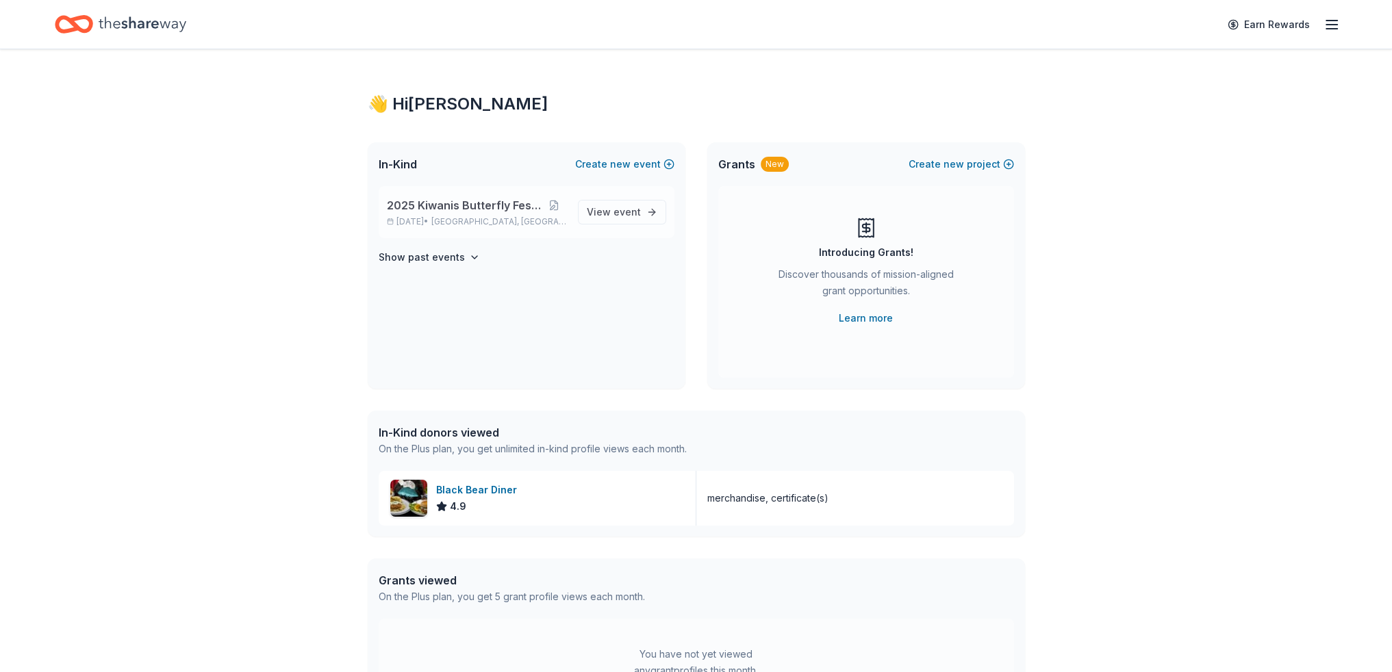
click at [482, 207] on span "2025 Kiwanis Butterfly Festival" at bounding box center [464, 205] width 155 height 16
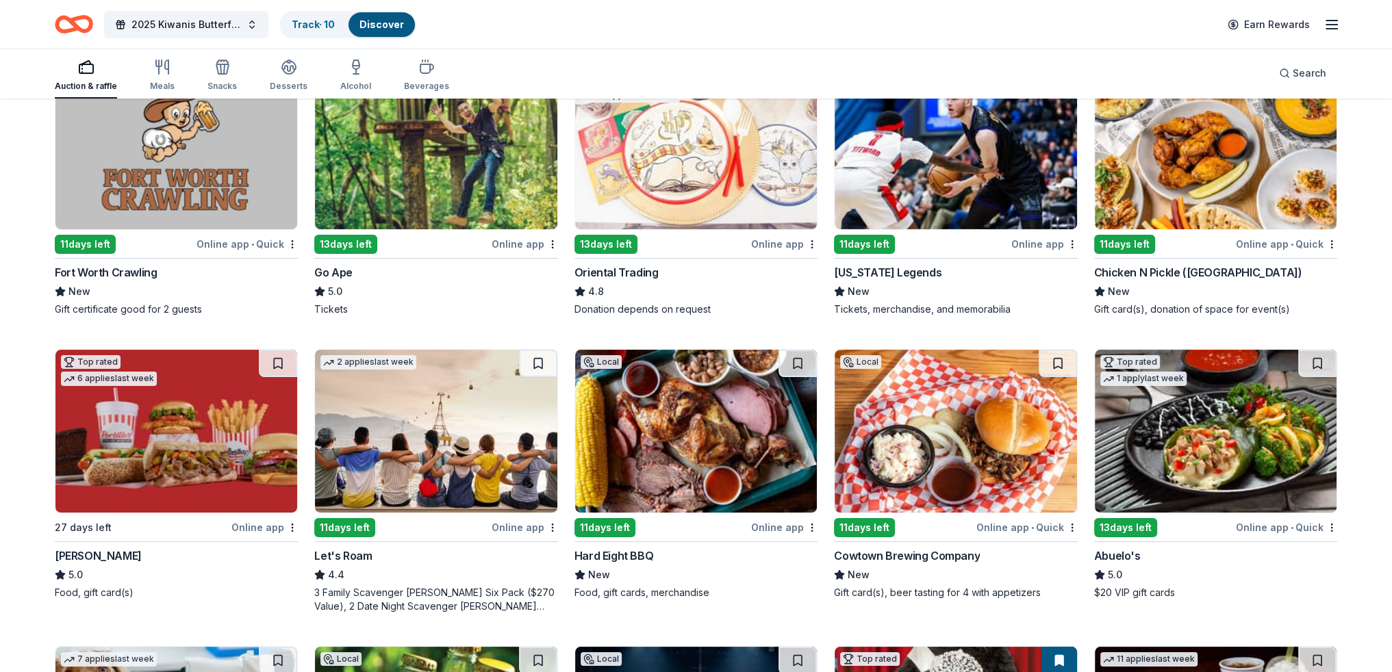
scroll to position [255, 0]
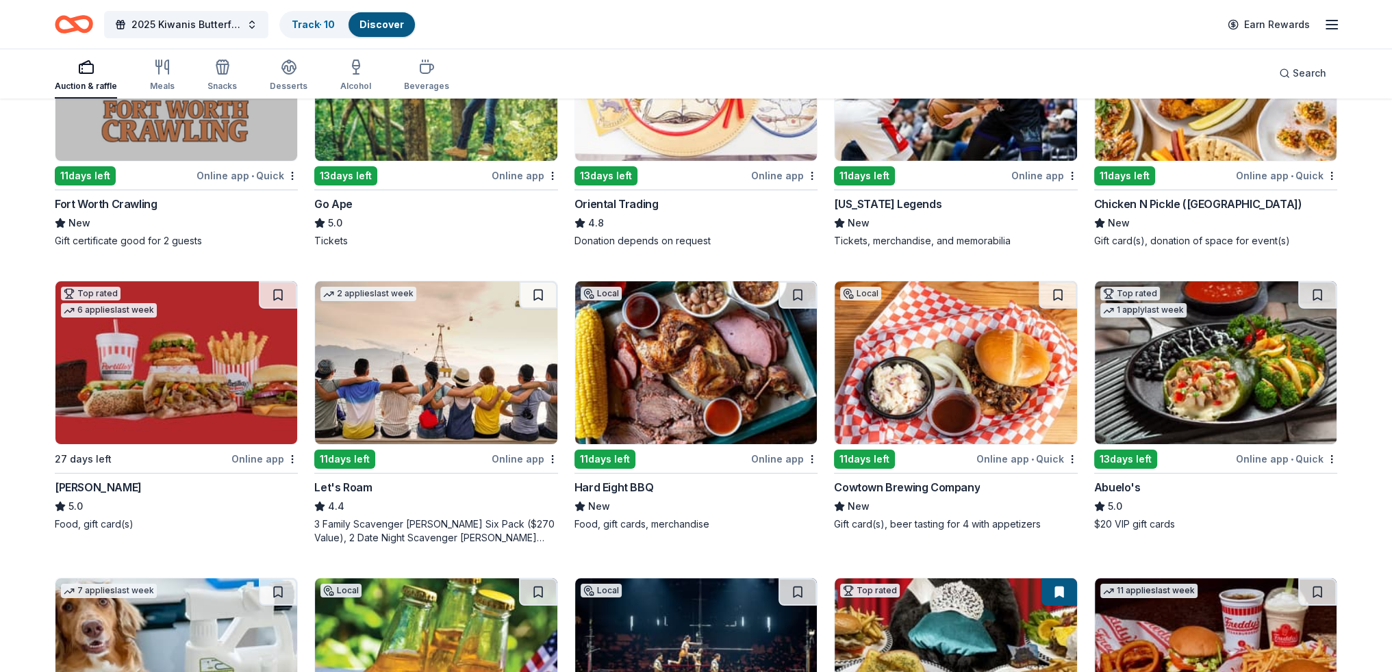
click at [632, 485] on div "Hard Eight BBQ" at bounding box center [613, 487] width 79 height 16
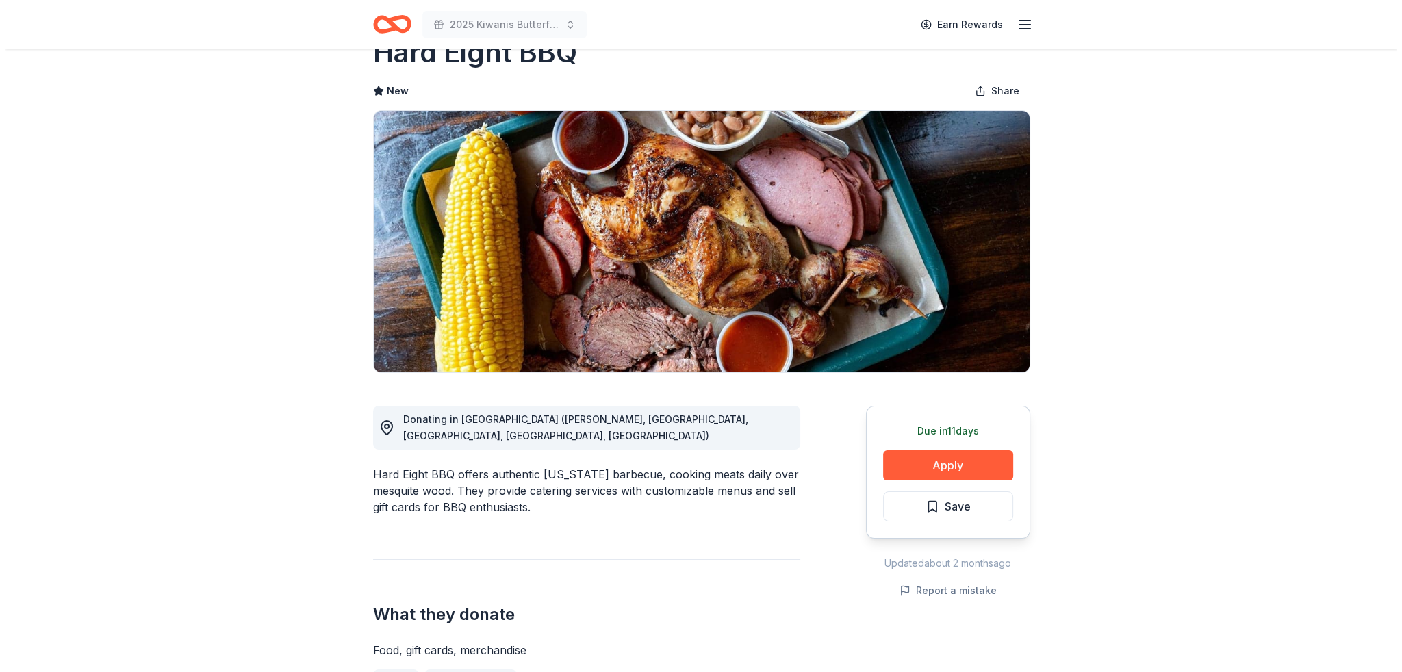
scroll to position [137, 0]
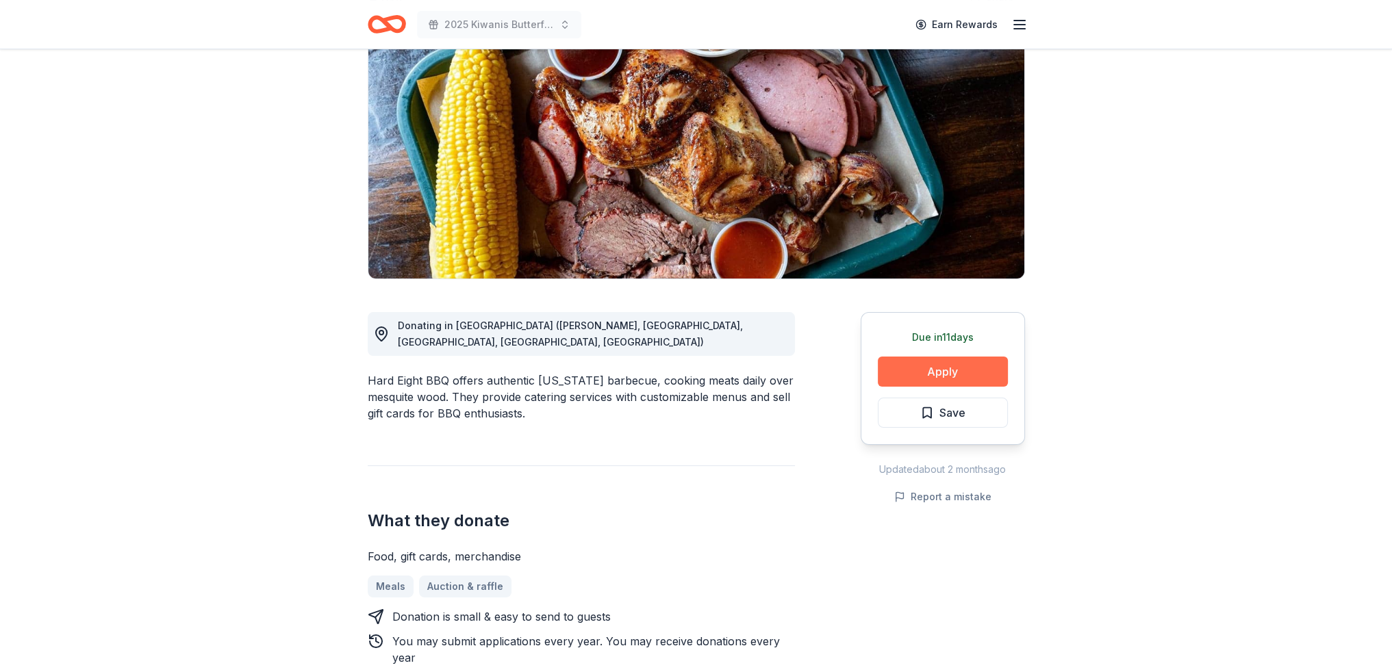
click at [934, 368] on button "Apply" at bounding box center [942, 372] width 130 height 30
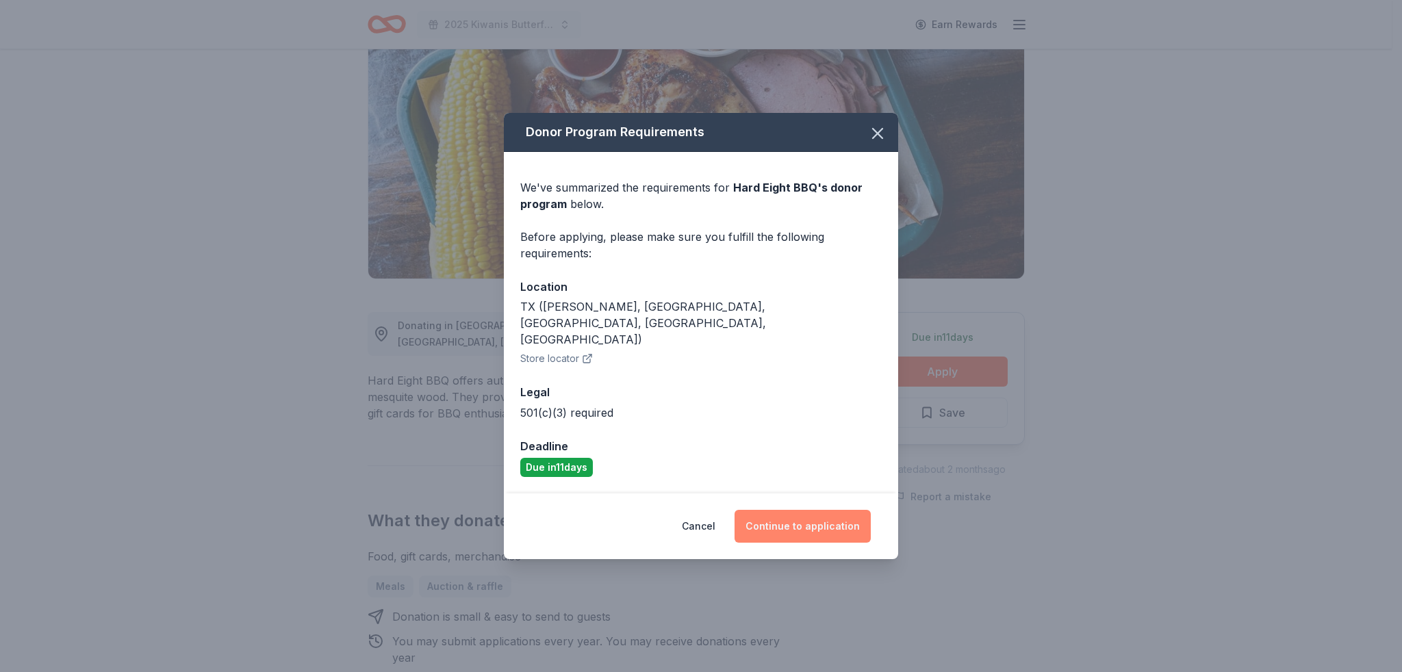
click at [808, 510] on button "Continue to application" at bounding box center [802, 526] width 136 height 33
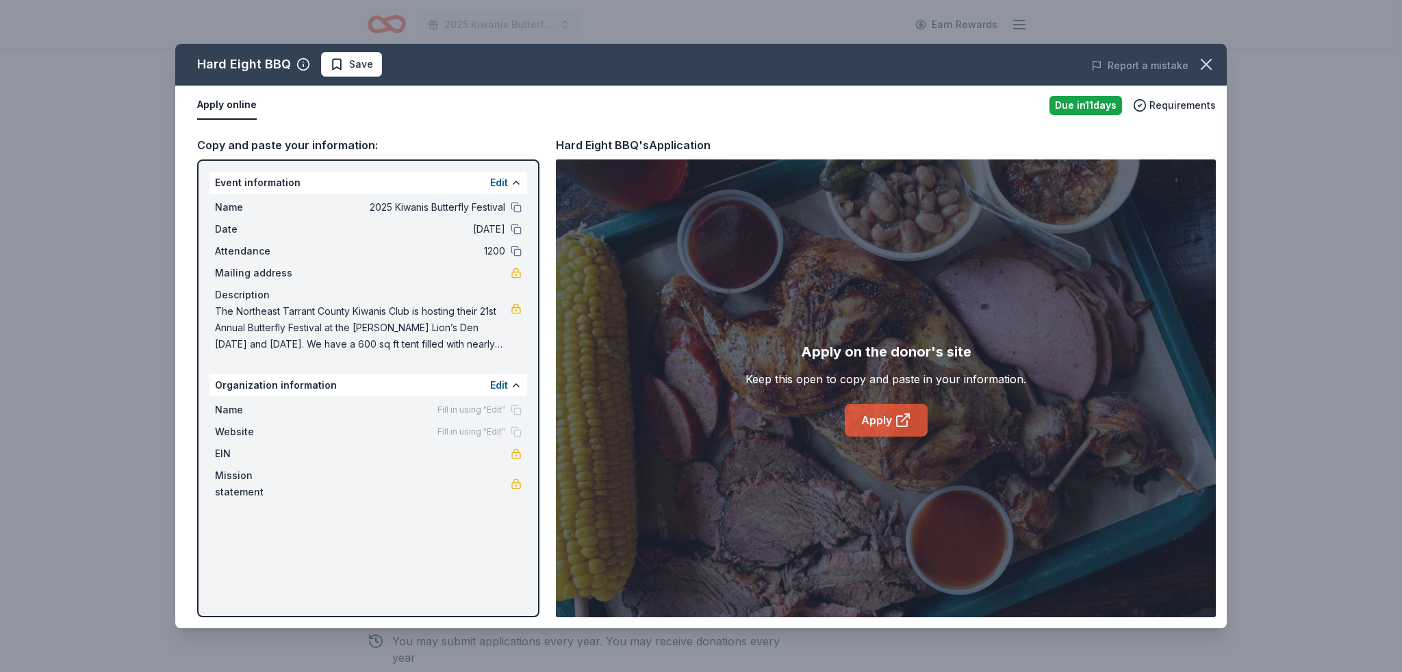
click at [882, 418] on link "Apply" at bounding box center [886, 420] width 83 height 33
click at [329, 74] on button "Save" at bounding box center [351, 64] width 61 height 25
click at [387, 66] on html "2025 Kiwanis Butterfly Festival Earn Rewards Due in 11 days Share Hard Eight BB…" at bounding box center [701, 199] width 1402 height 672
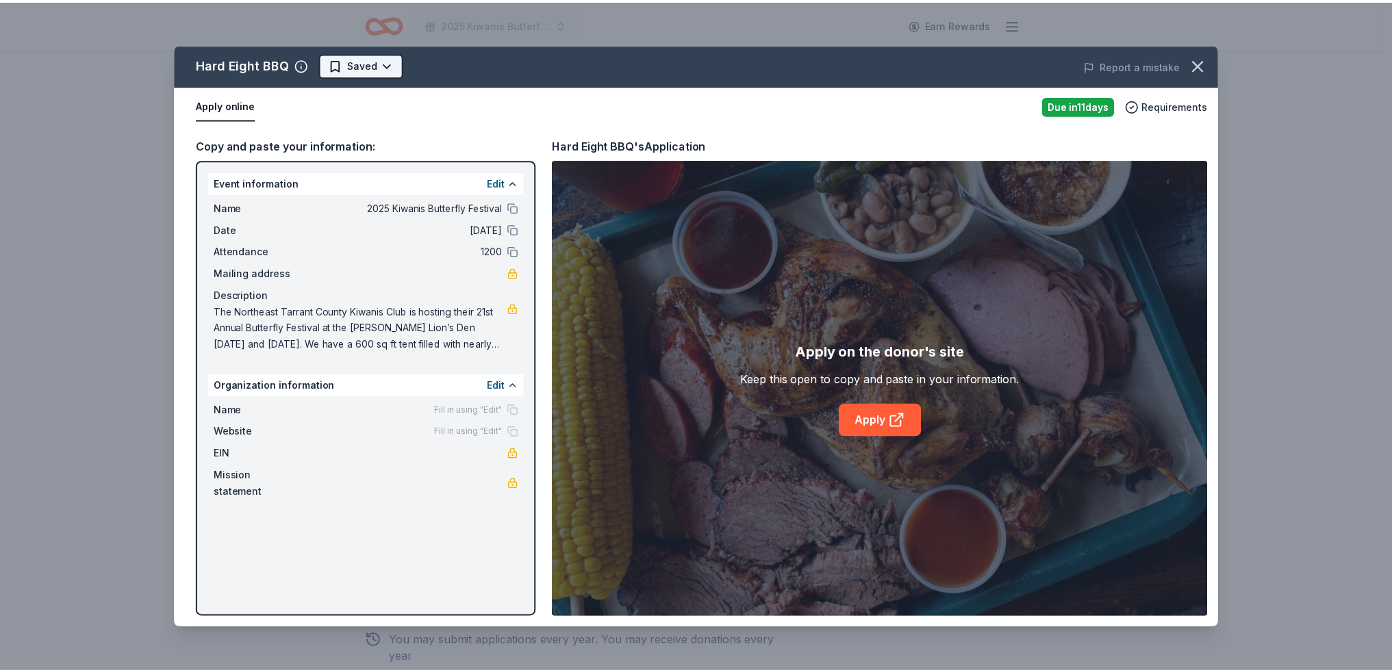
scroll to position [0, 0]
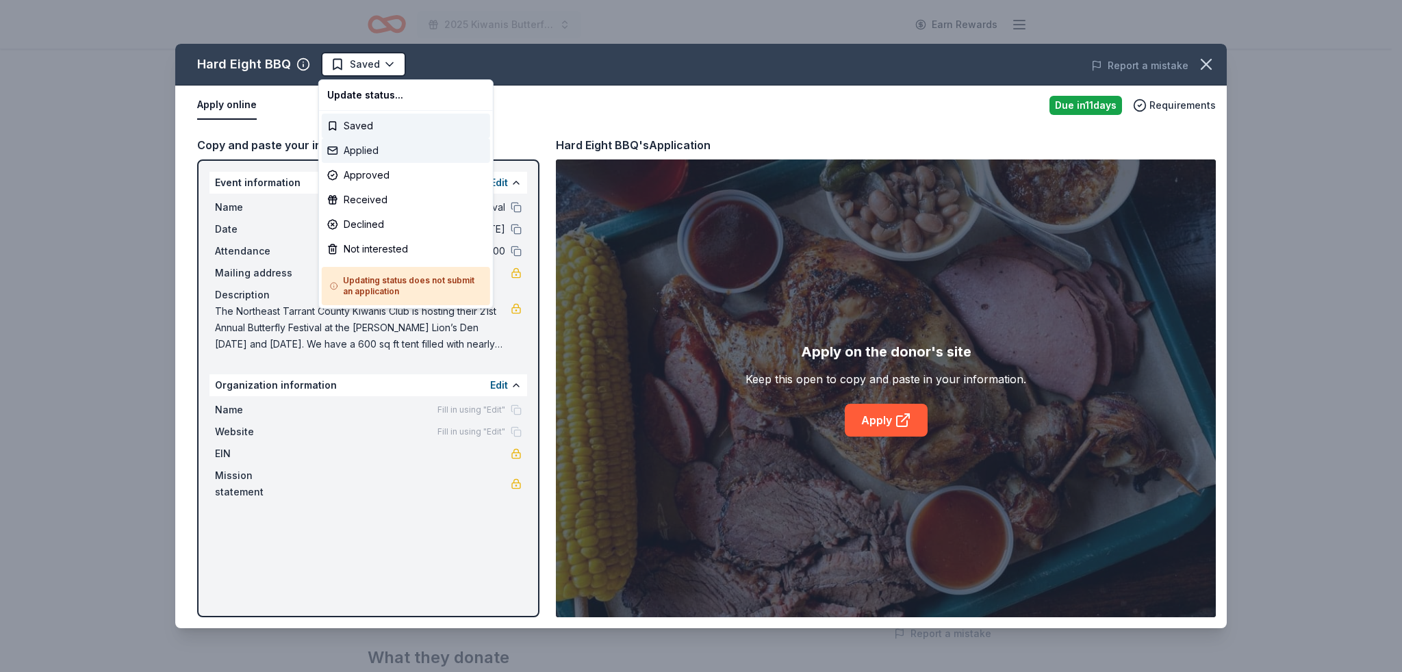
click at [384, 145] on div "Applied" at bounding box center [406, 150] width 168 height 25
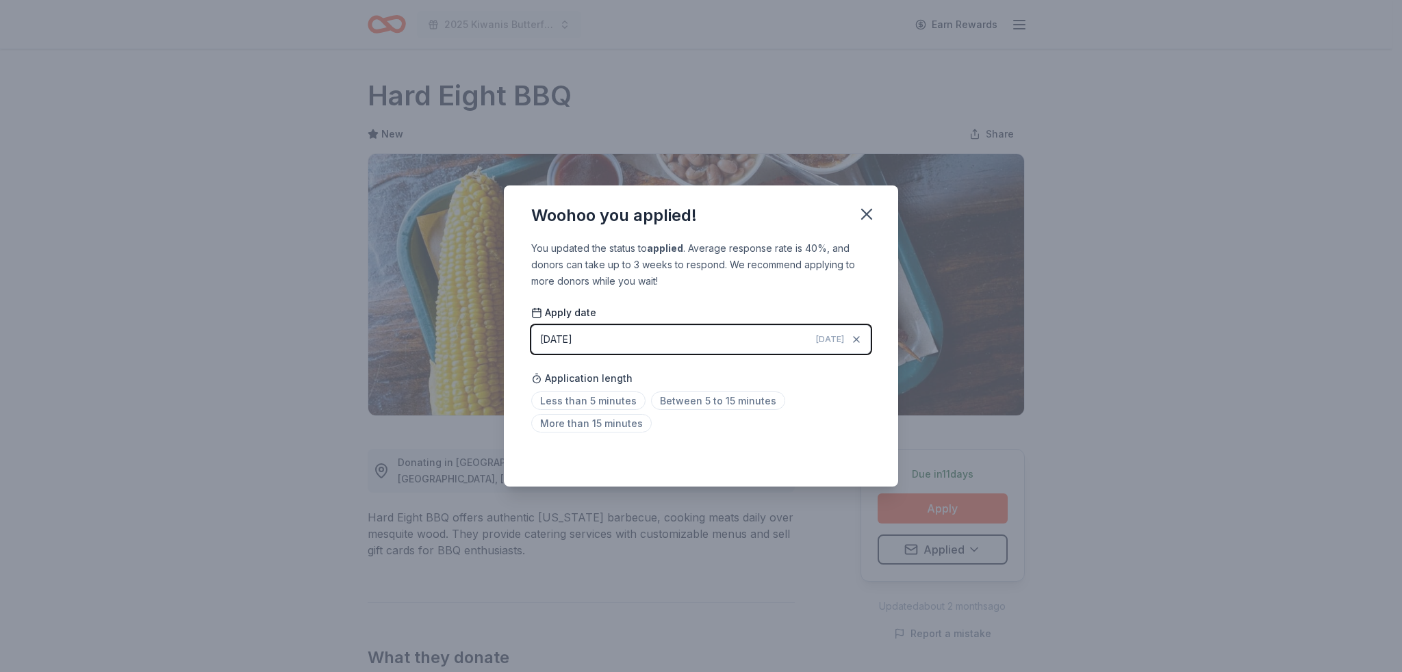
click at [785, 444] on div "You updated the status to applied . Average response rate is 40%, and donors ca…" at bounding box center [701, 363] width 394 height 246
click at [871, 215] on icon "button" at bounding box center [866, 214] width 19 height 19
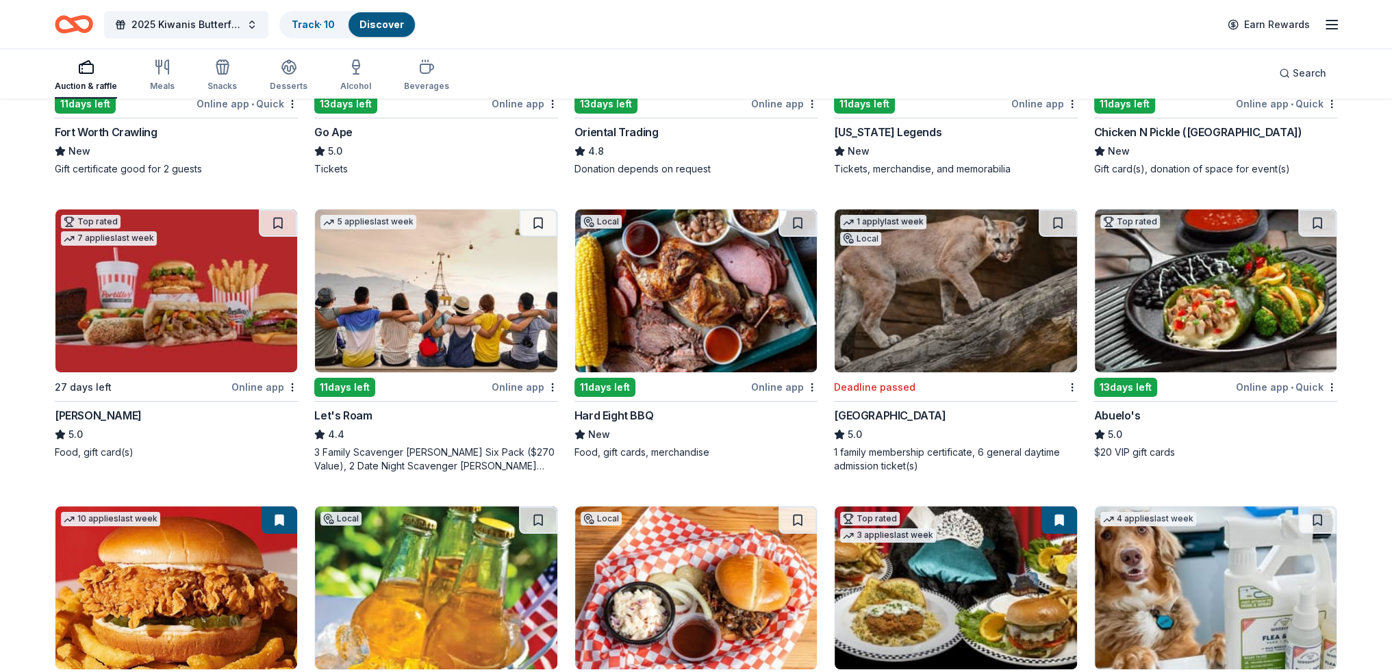
scroll to position [342, 0]
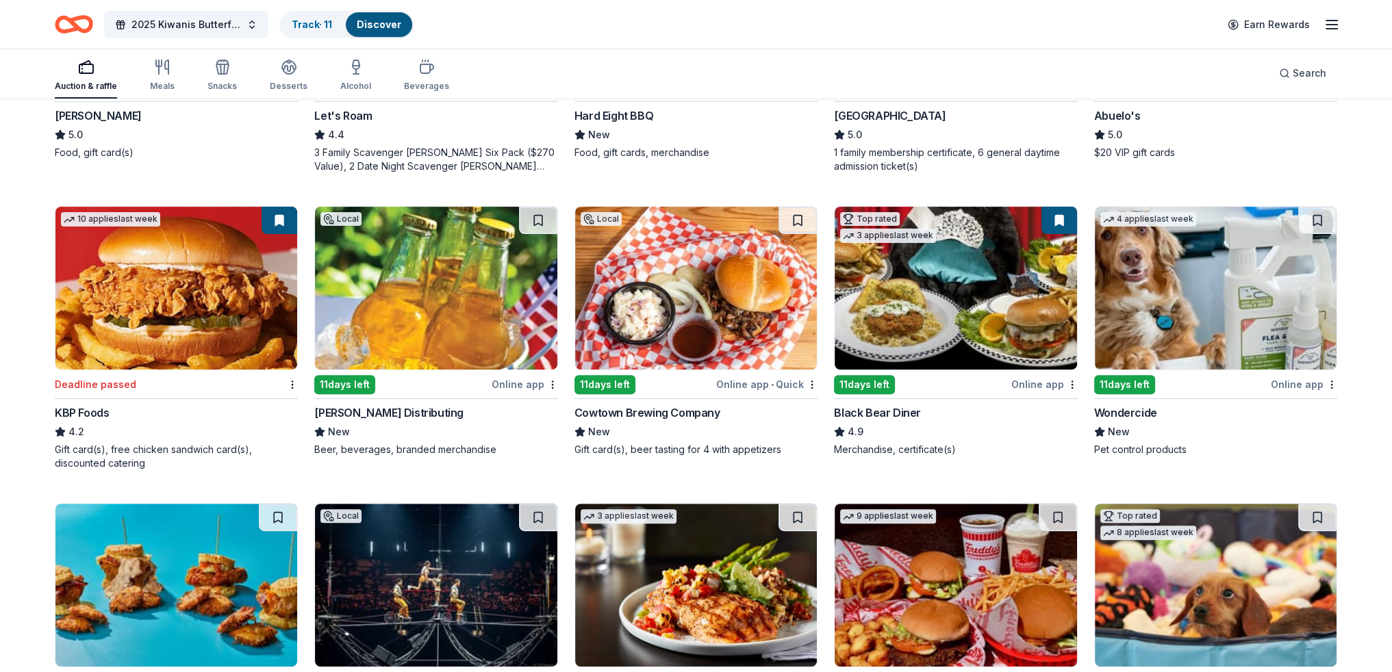
scroll to position [634, 0]
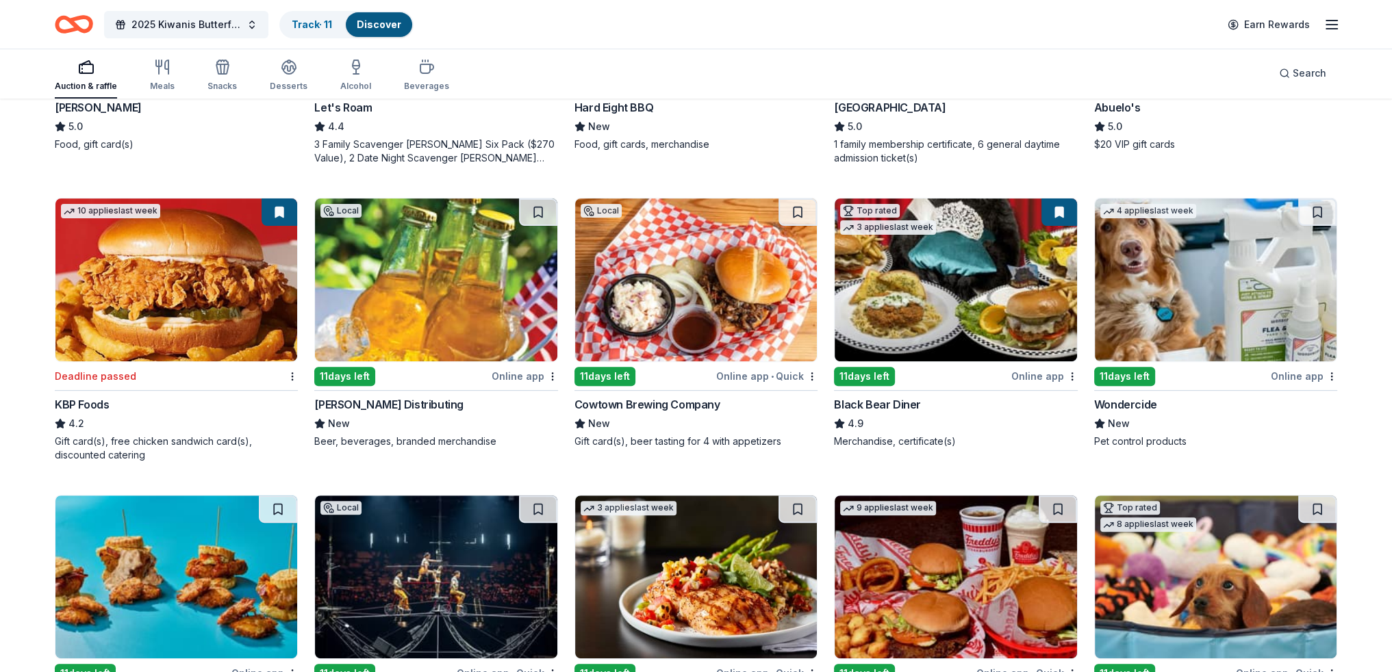
click at [704, 378] on div "Online app" at bounding box center [1044, 376] width 66 height 17
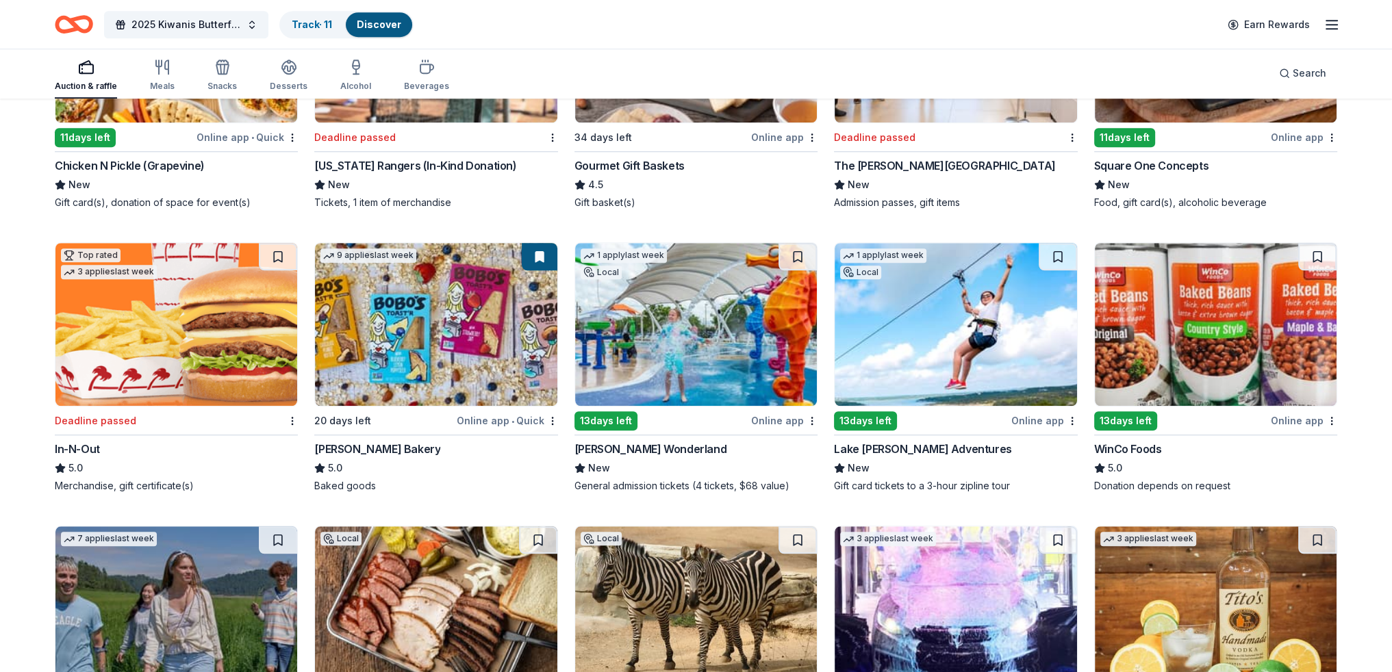
scroll to position [1456, 0]
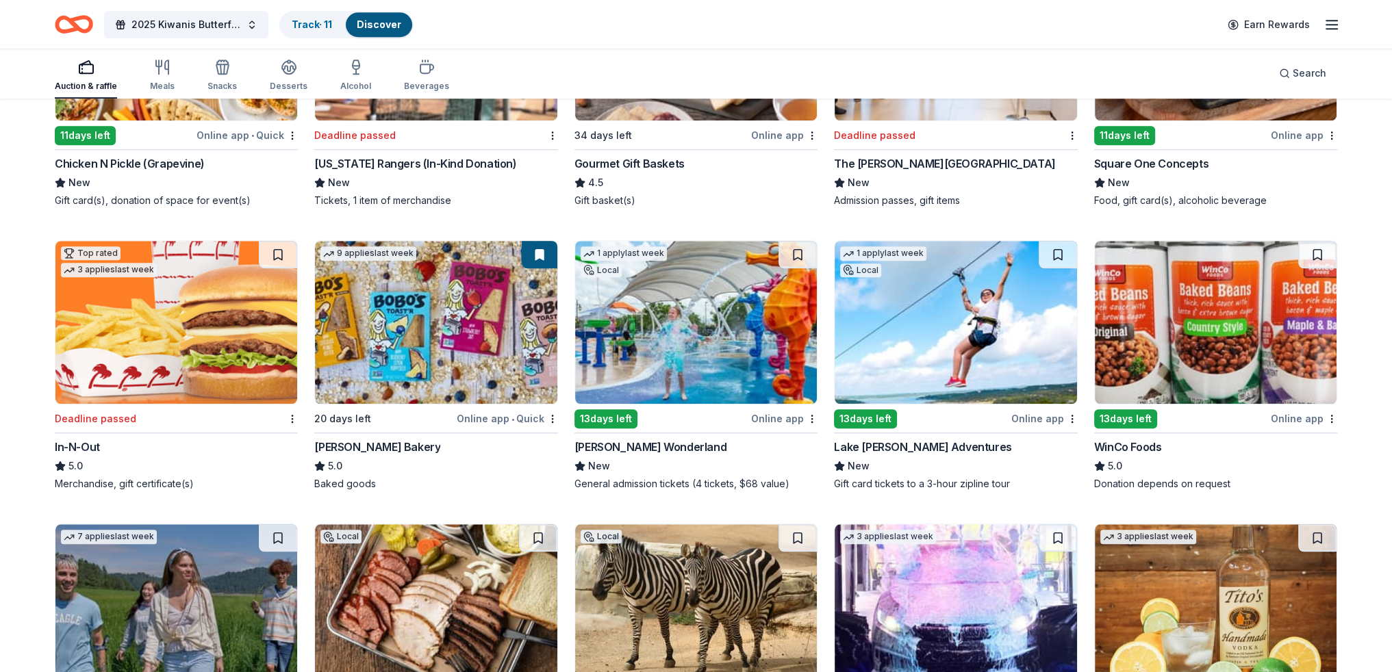
click at [704, 444] on div "WinCo Foods" at bounding box center [1128, 447] width 68 height 16
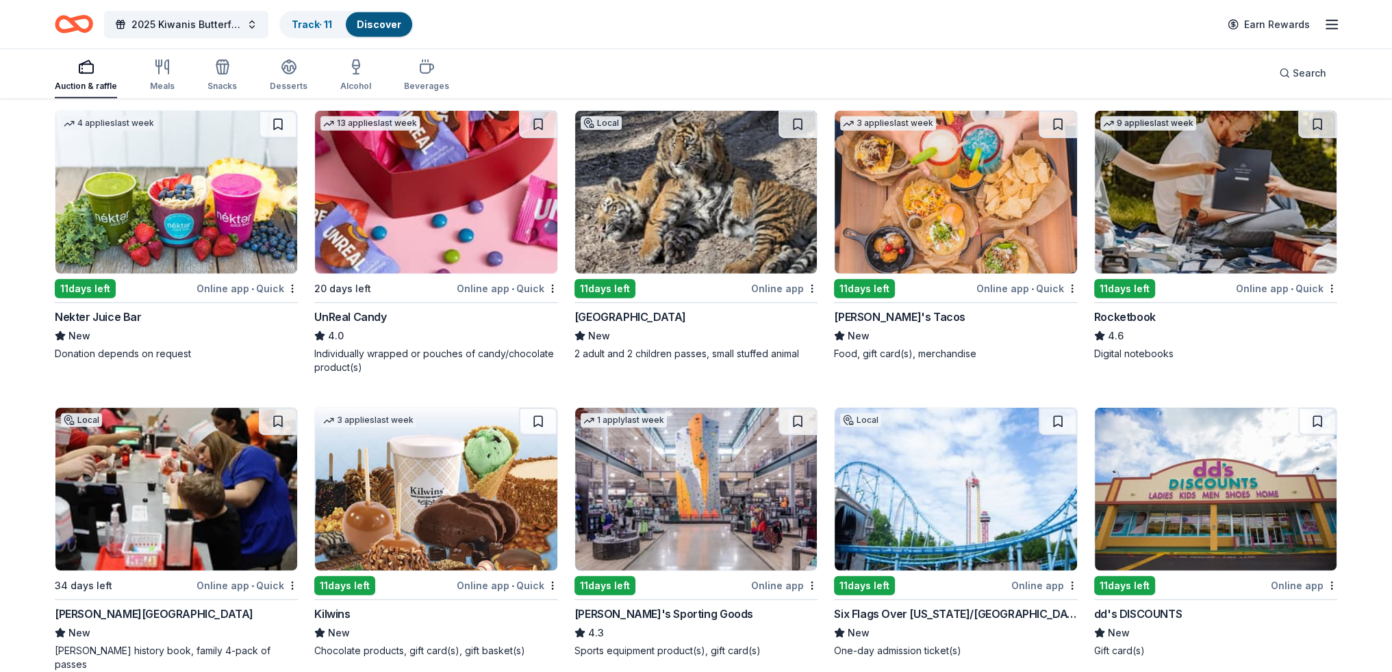
scroll to position [4776, 0]
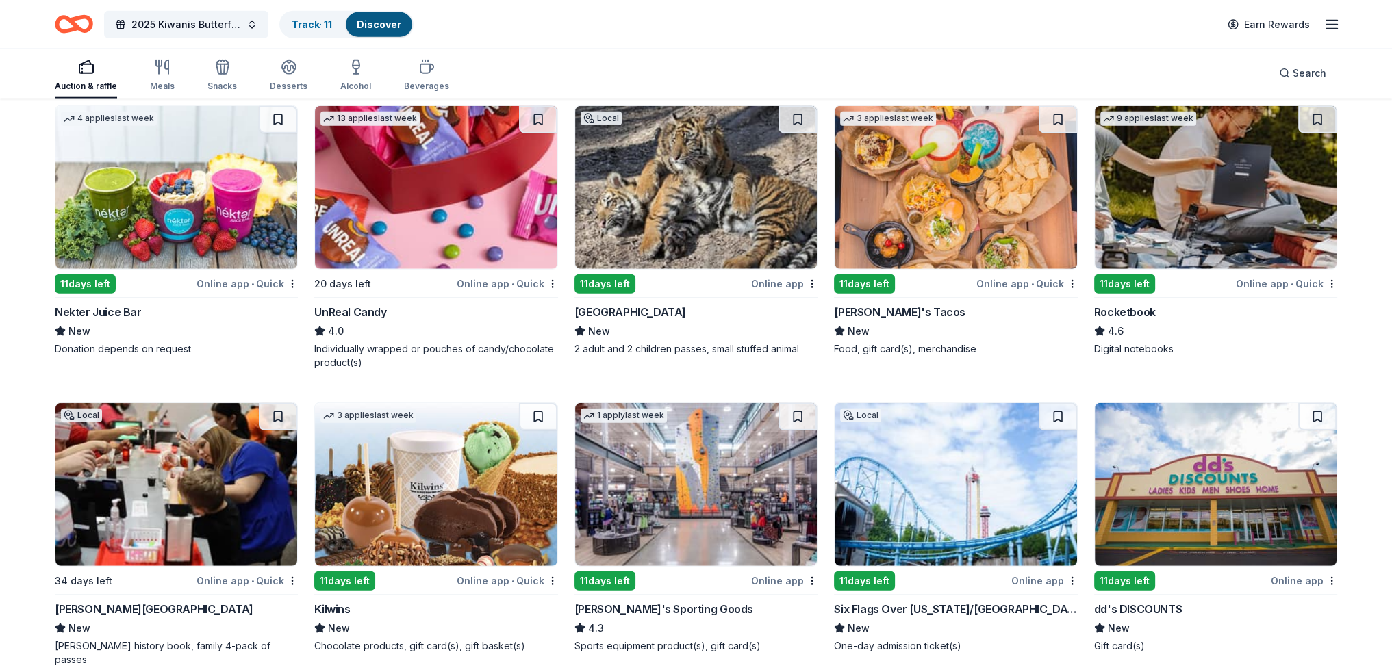
click at [704, 291] on div "11 days left" at bounding box center [864, 283] width 61 height 19
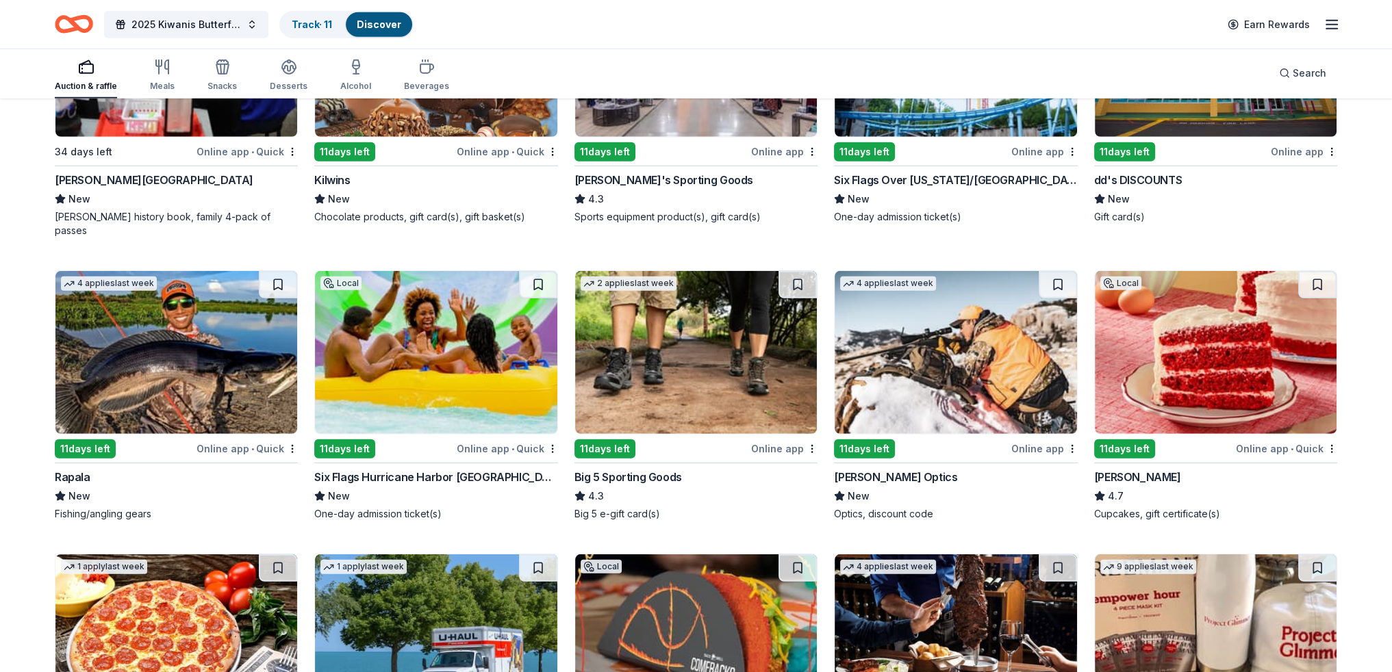
scroll to position [5242, 0]
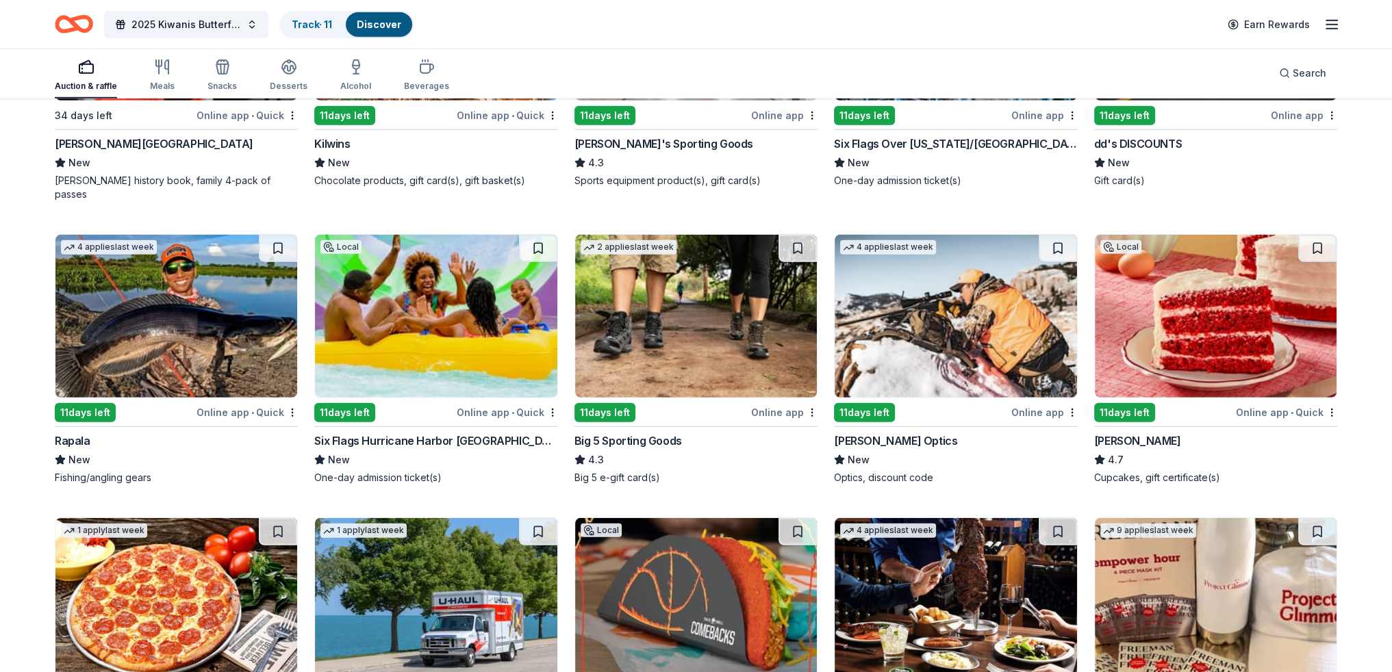
click at [704, 439] on div "[PERSON_NAME]" at bounding box center [1137, 441] width 87 height 16
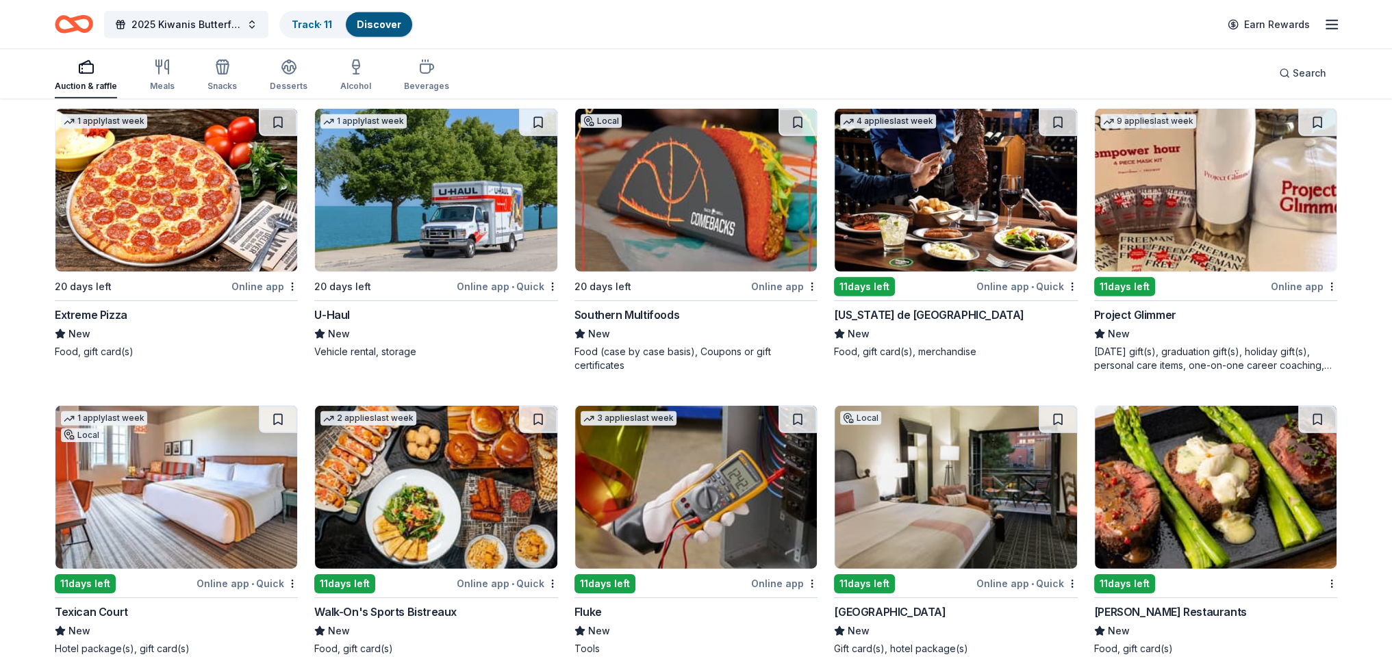
scroll to position [5652, 0]
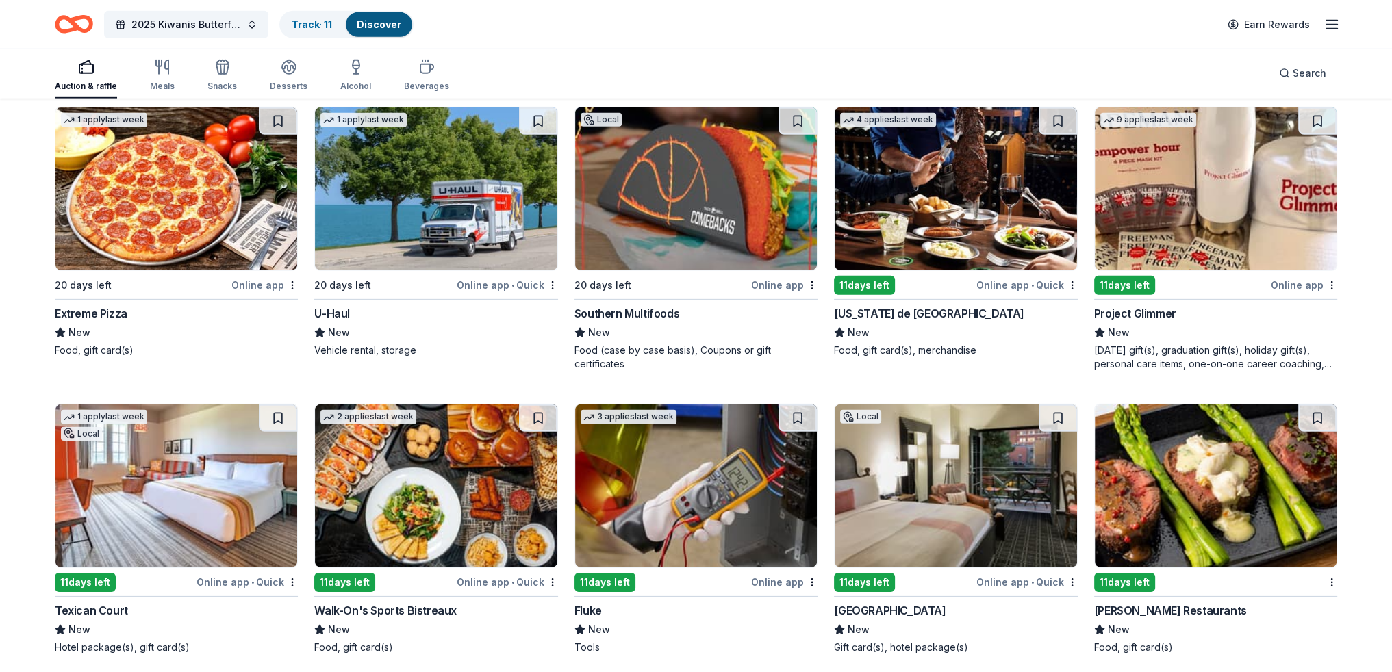
click at [91, 311] on div "Extreme Pizza" at bounding box center [91, 313] width 73 height 16
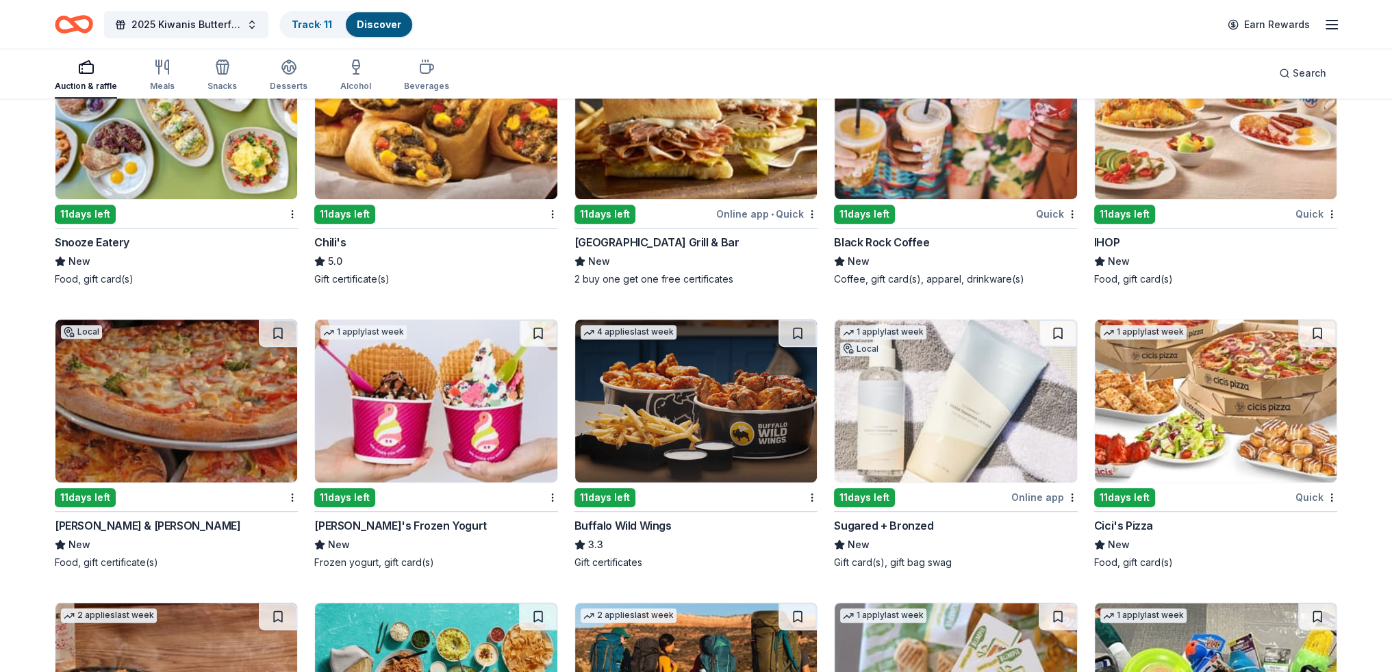
scroll to position [7751, 0]
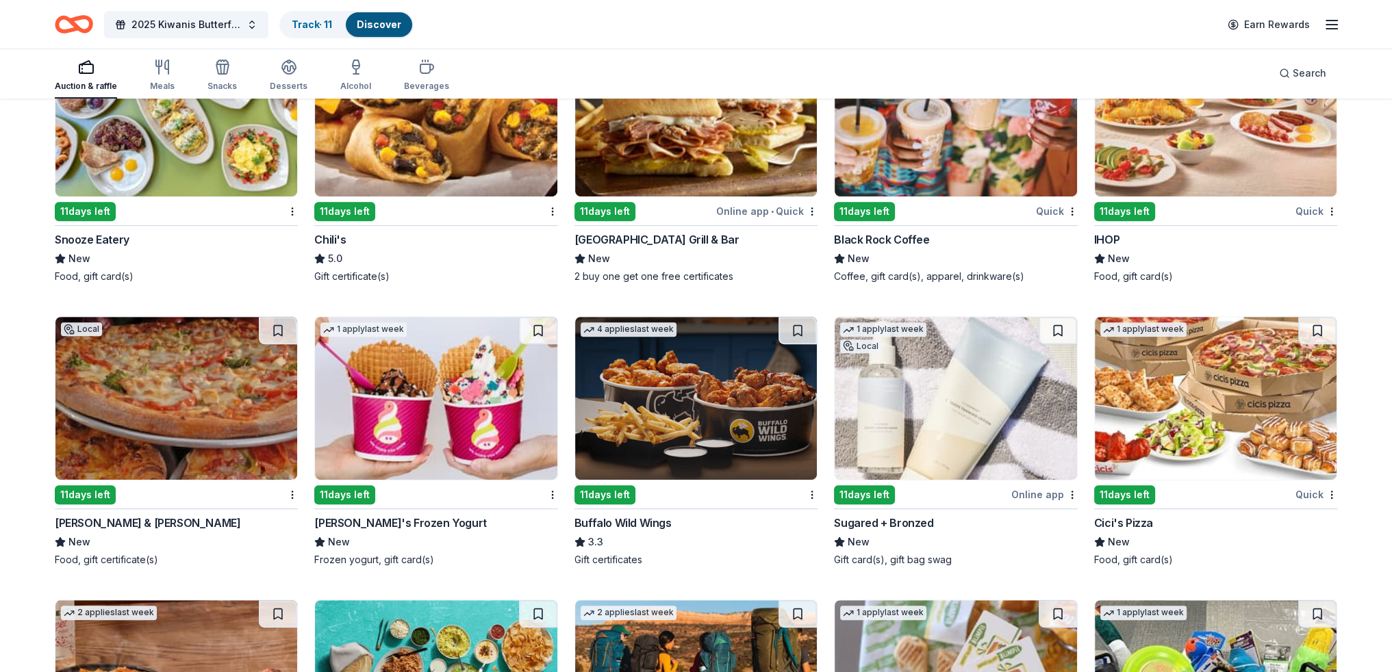
click at [605, 489] on div "11 days left" at bounding box center [604, 494] width 61 height 19
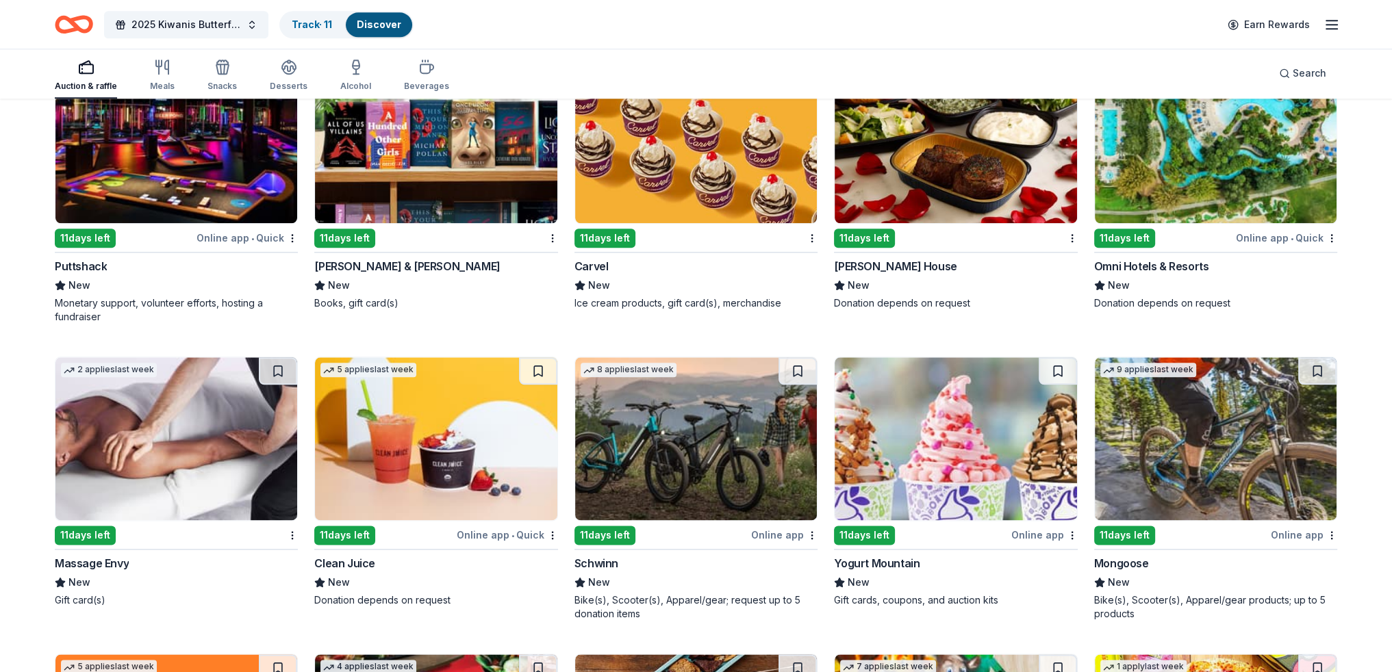
scroll to position [9135, 0]
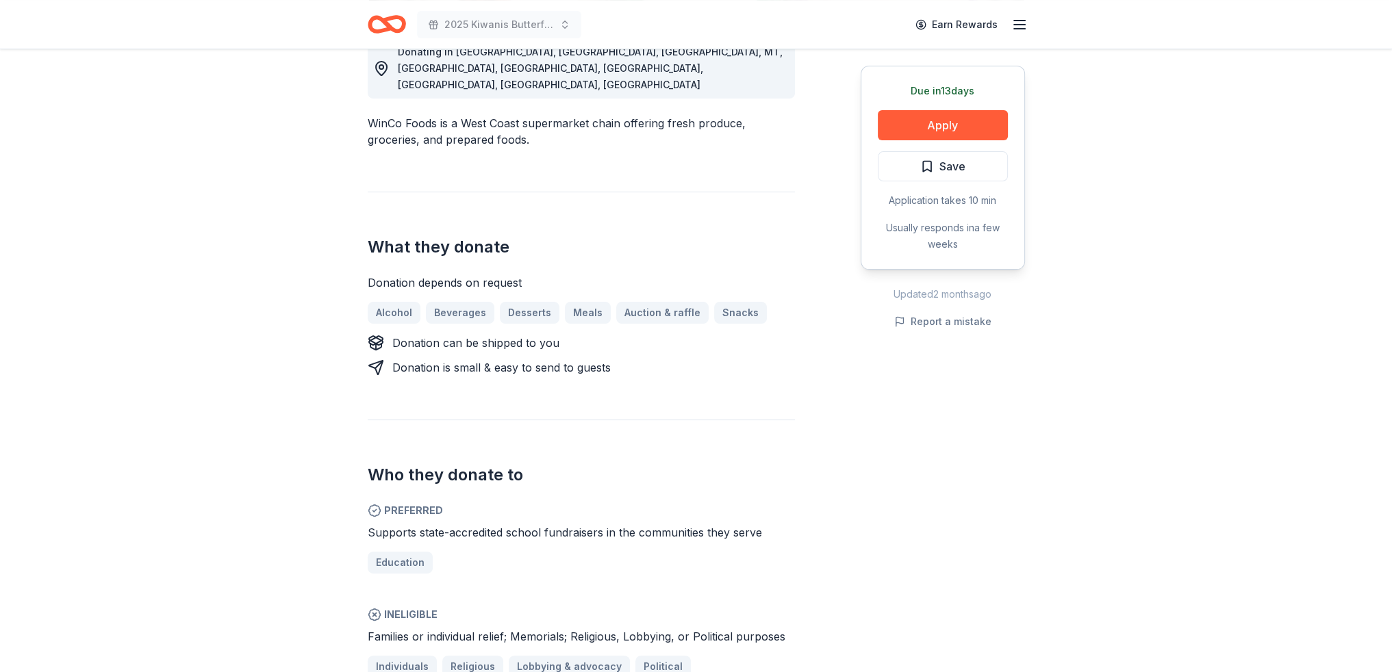
scroll to position [479, 0]
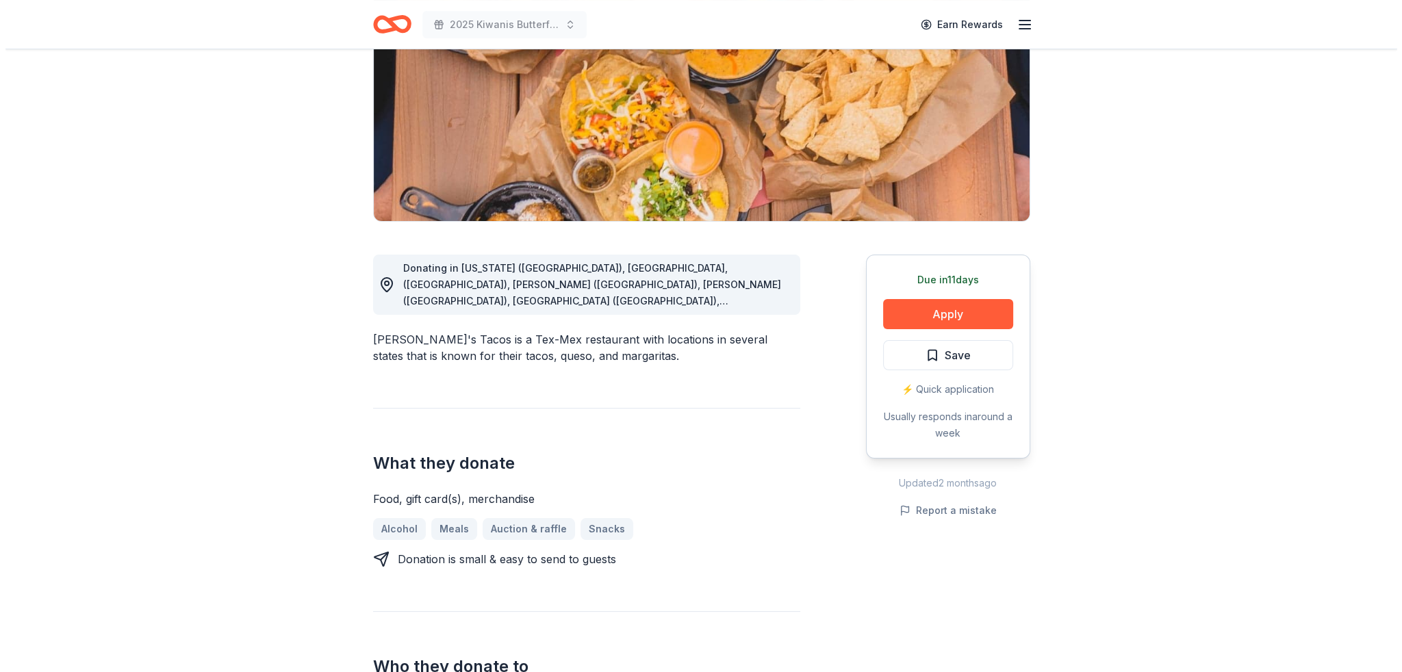
scroll to position [205, 0]
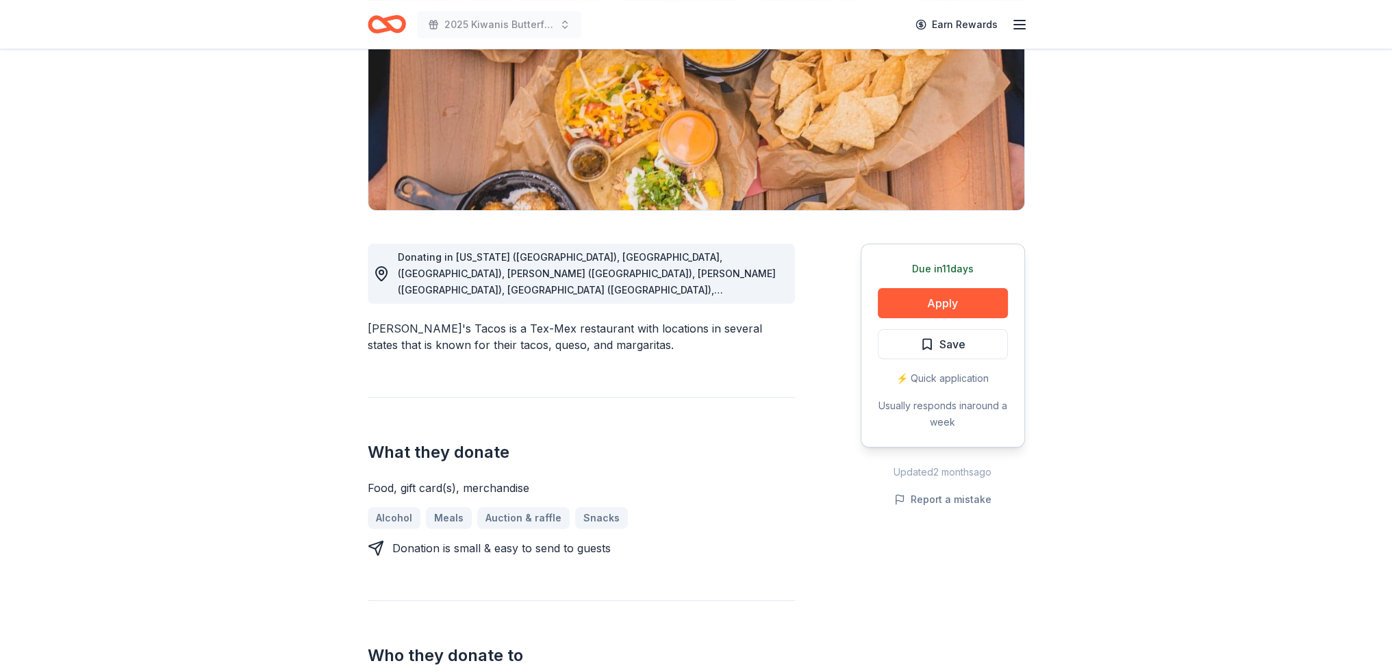
click at [657, 287] on span "Donating in [US_STATE] ([GEOGRAPHIC_DATA]), [GEOGRAPHIC_DATA], ([GEOGRAPHIC_DAT…" at bounding box center [587, 380] width 378 height 258
click at [385, 271] on icon at bounding box center [381, 274] width 16 height 16
click at [549, 273] on span "Donating in [US_STATE] ([GEOGRAPHIC_DATA]), [GEOGRAPHIC_DATA], ([GEOGRAPHIC_DAT…" at bounding box center [587, 380] width 378 height 258
click at [947, 298] on button "Apply" at bounding box center [942, 303] width 130 height 30
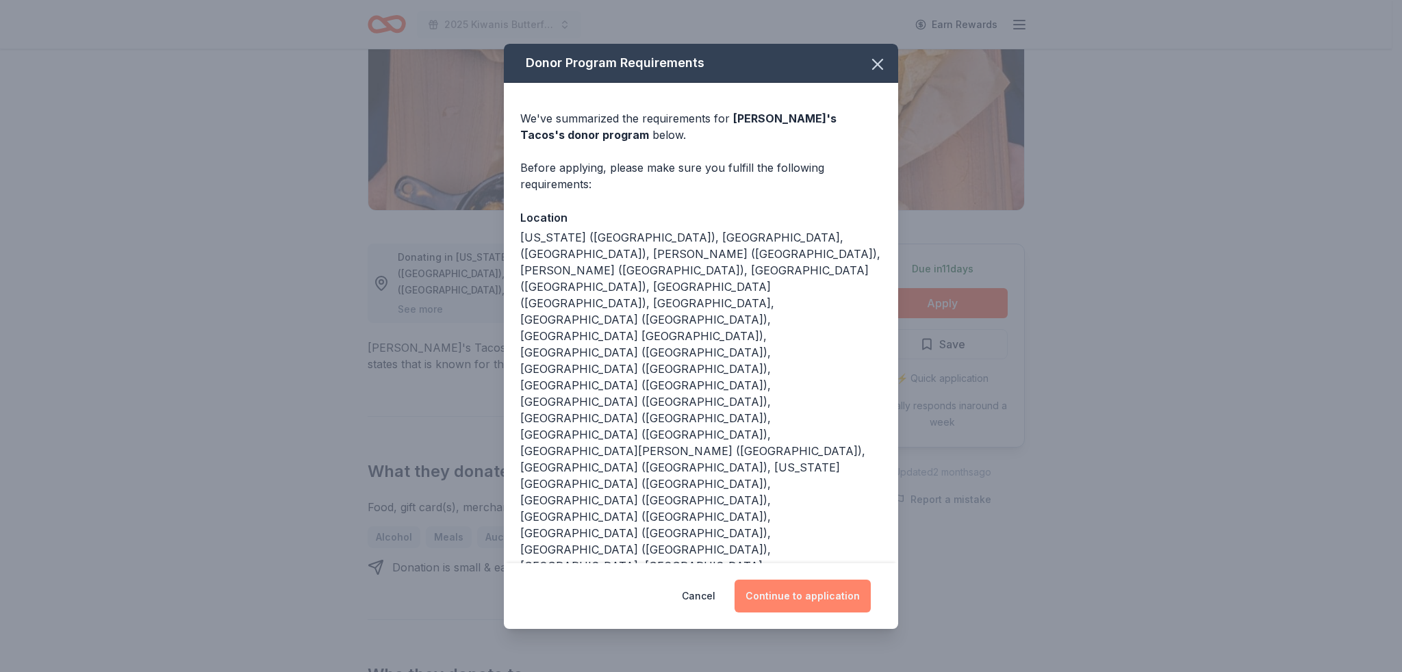
click at [814, 580] on button "Continue to application" at bounding box center [802, 596] width 136 height 33
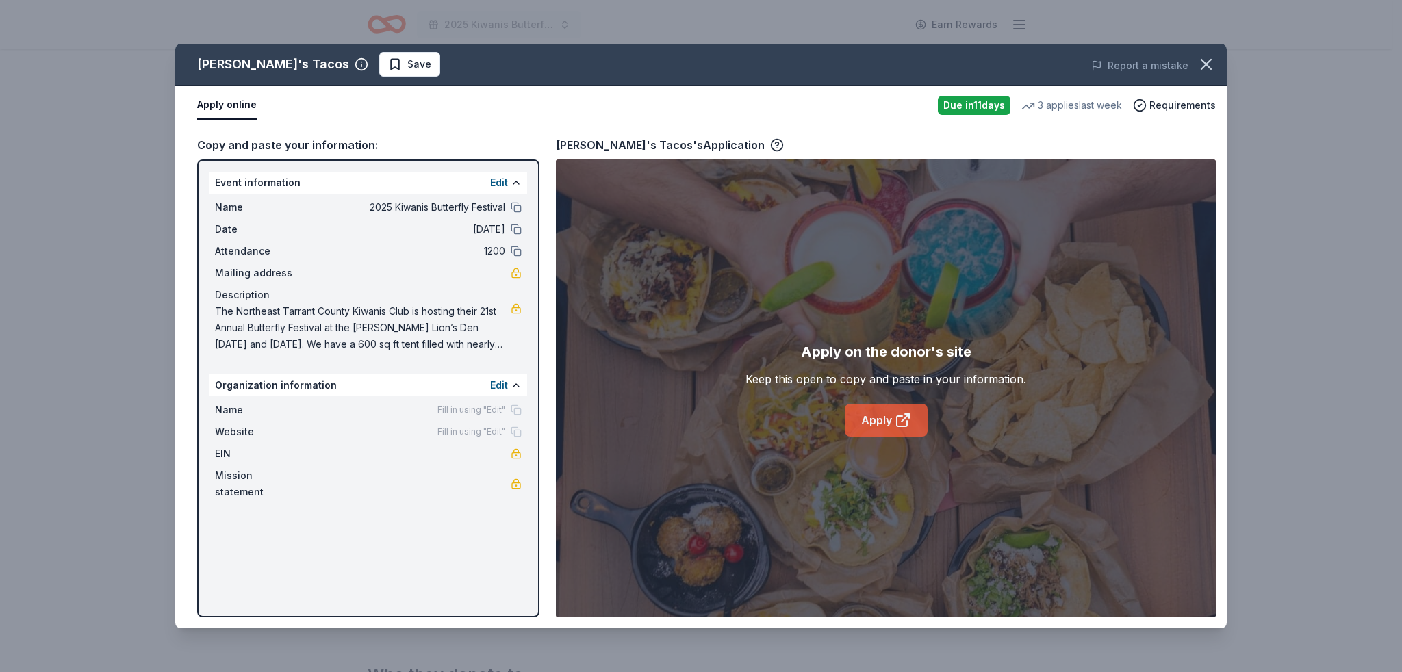
click at [888, 427] on link "Apply" at bounding box center [886, 420] width 83 height 33
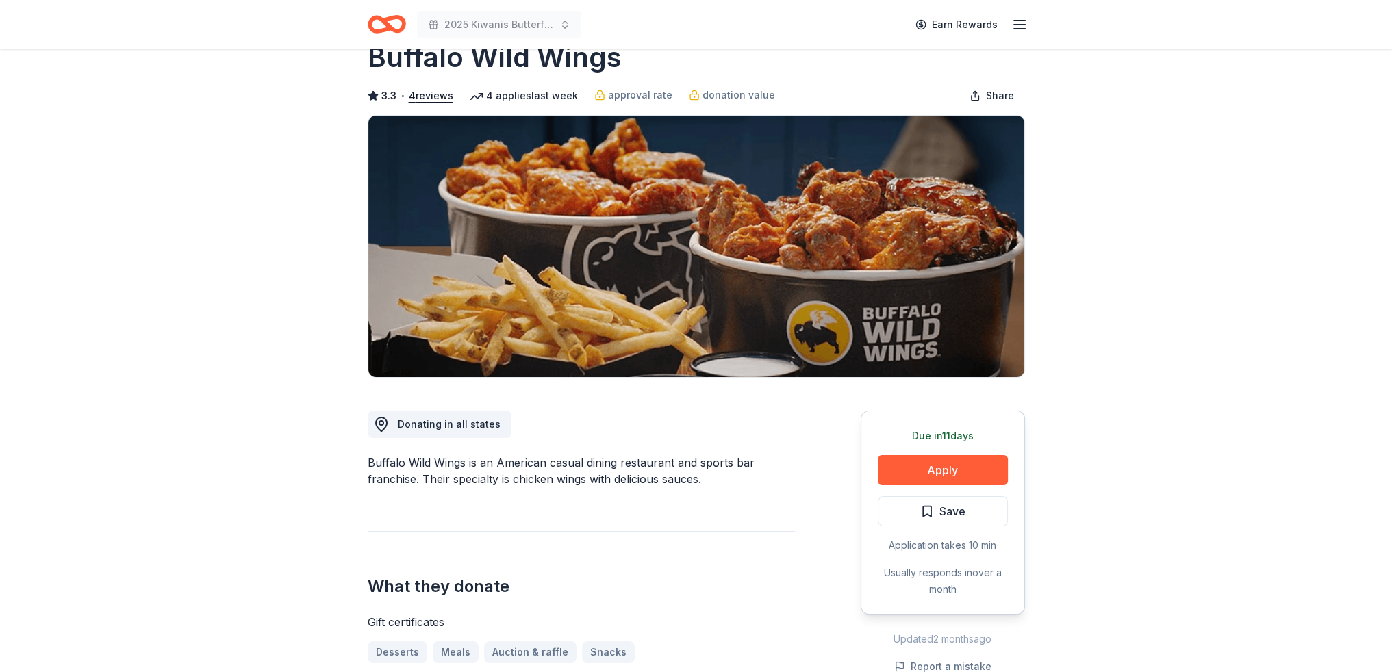
scroll to position [68, 0]
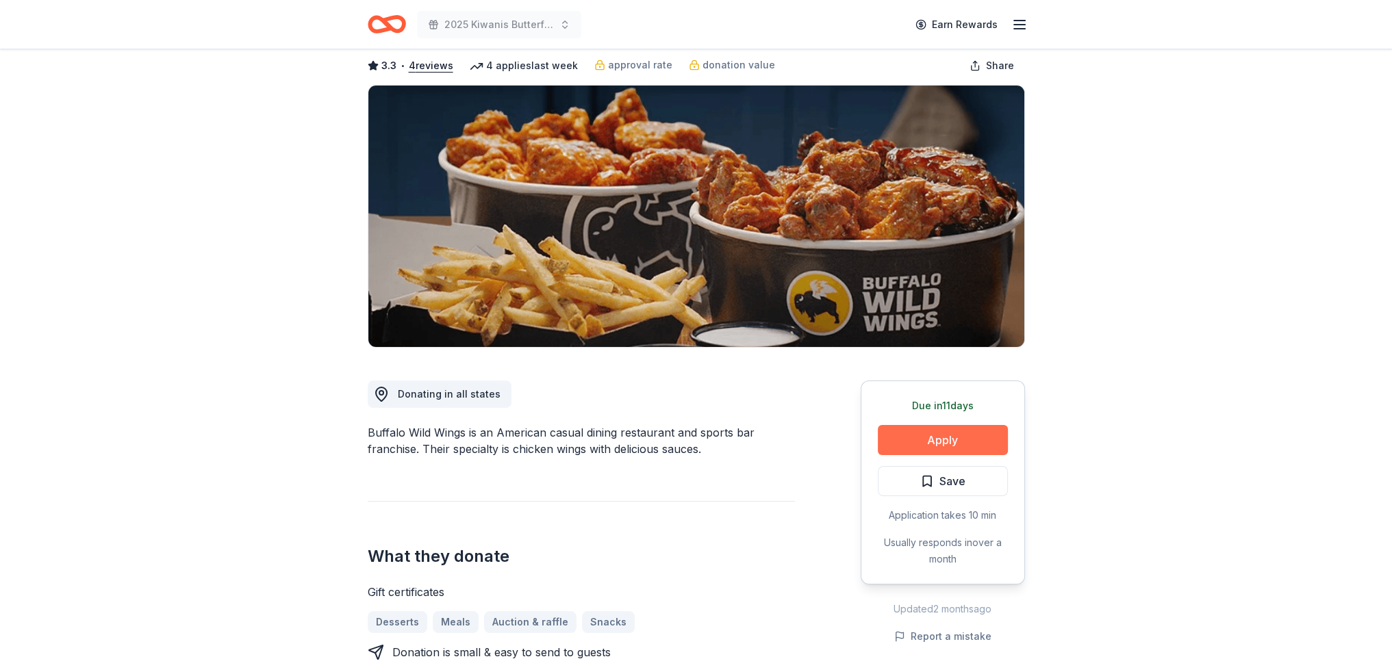
click at [961, 446] on button "Apply" at bounding box center [942, 440] width 130 height 30
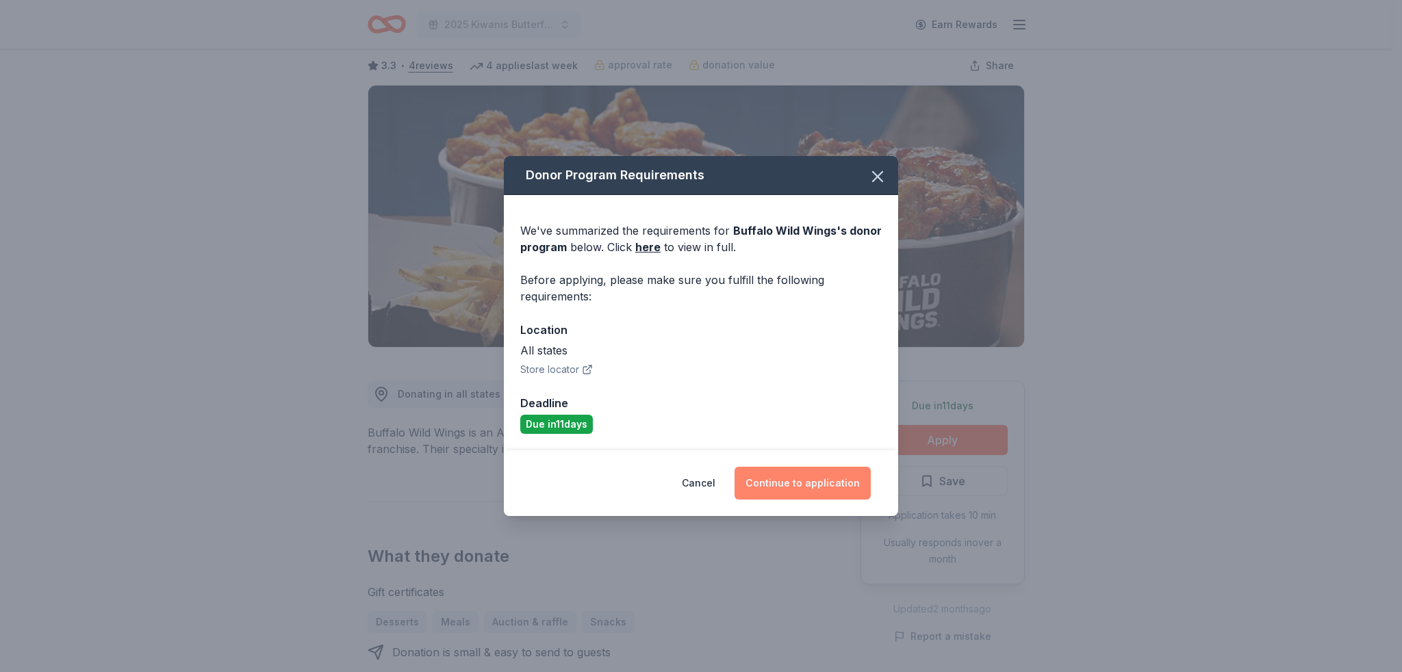
click at [847, 485] on button "Continue to application" at bounding box center [802, 483] width 136 height 33
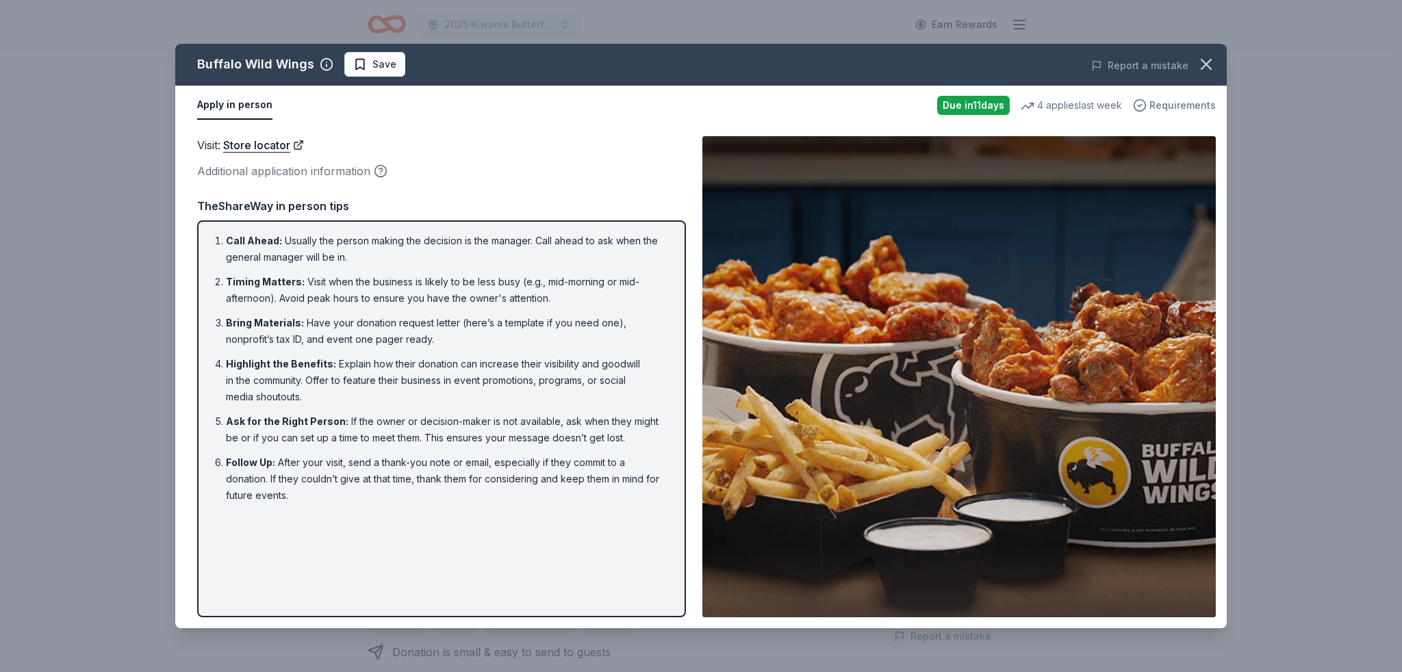
click at [1175, 103] on span "Requirements" at bounding box center [1182, 105] width 66 height 16
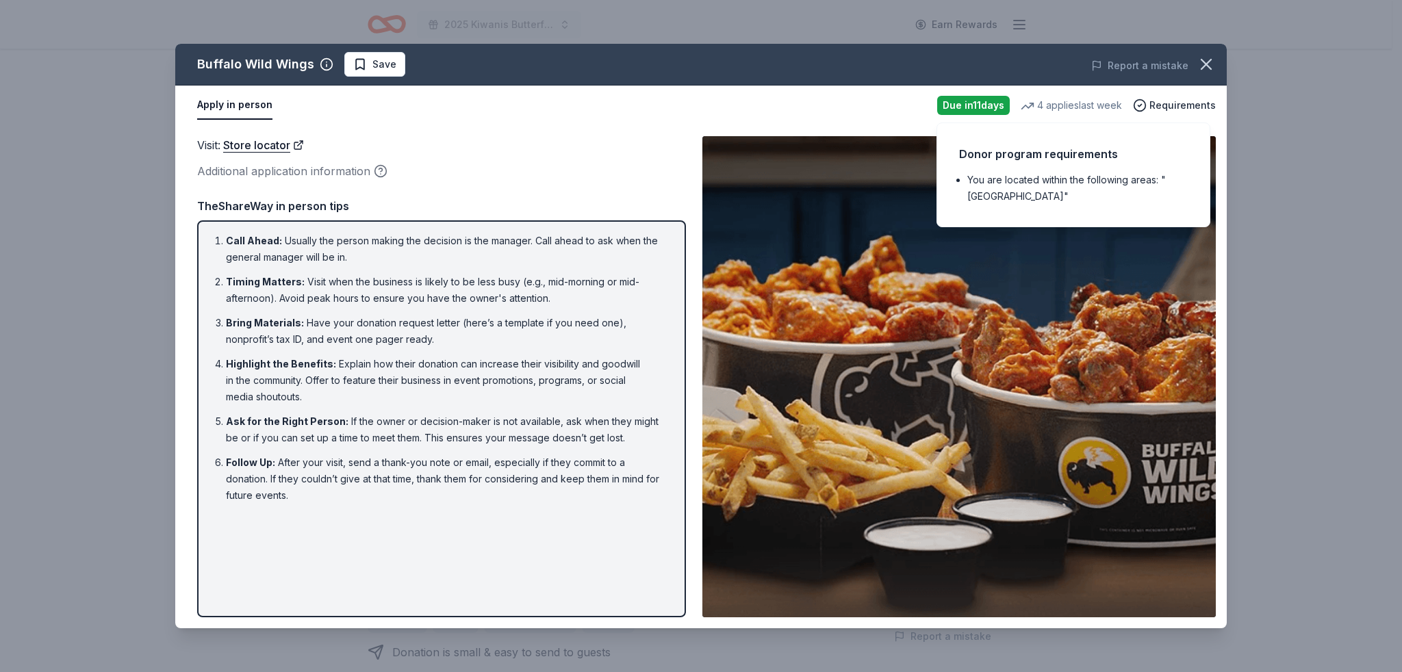
click at [1120, 262] on img at bounding box center [958, 376] width 513 height 481
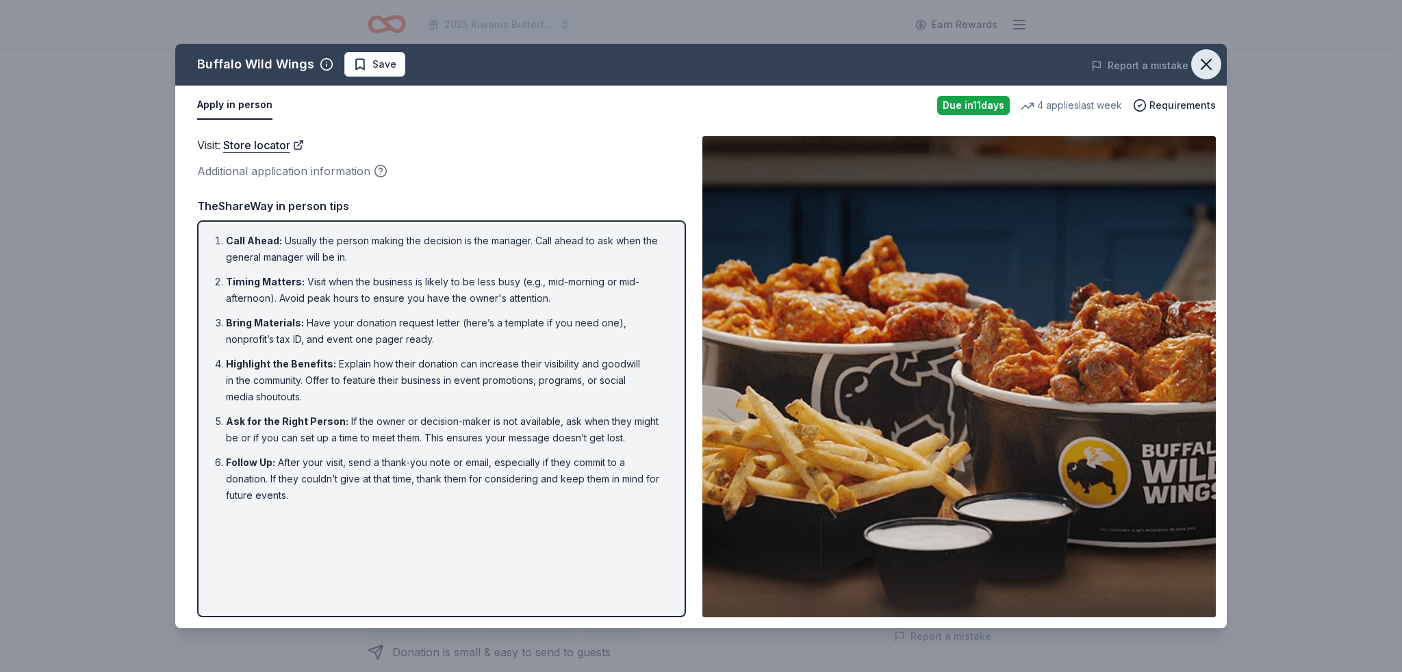
click at [1214, 63] on icon "button" at bounding box center [1205, 64] width 19 height 19
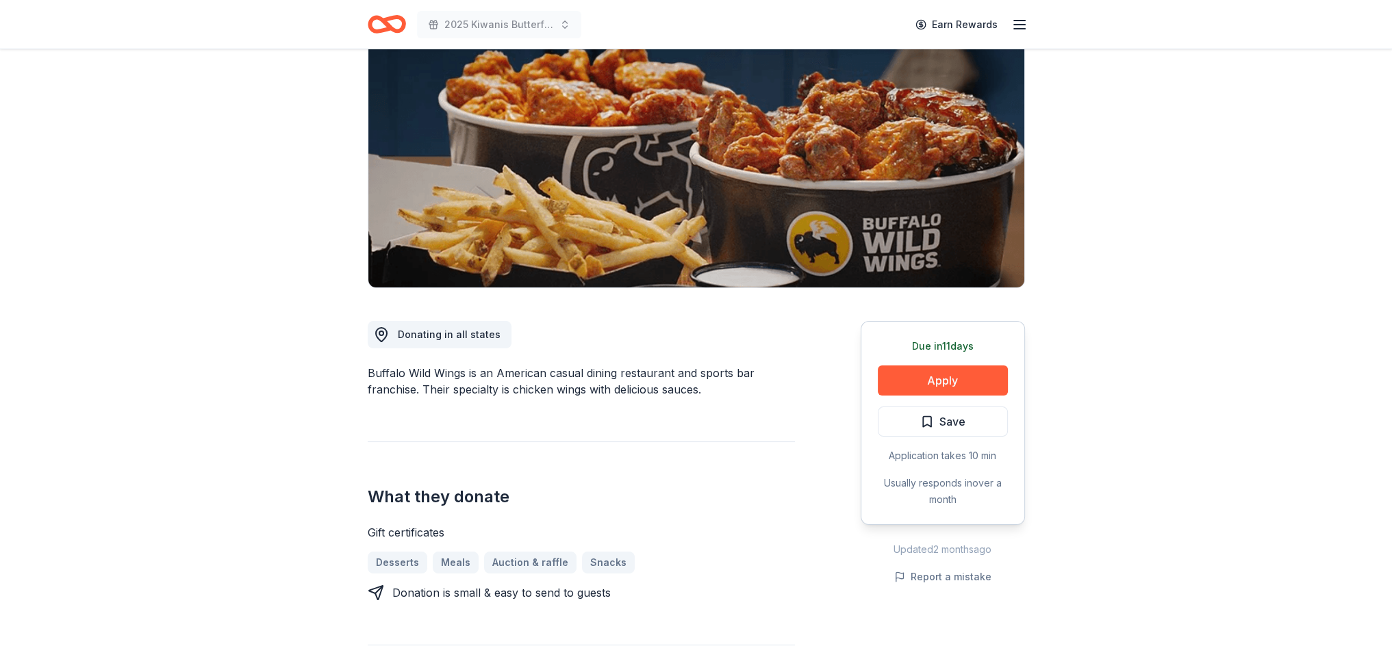
scroll to position [0, 0]
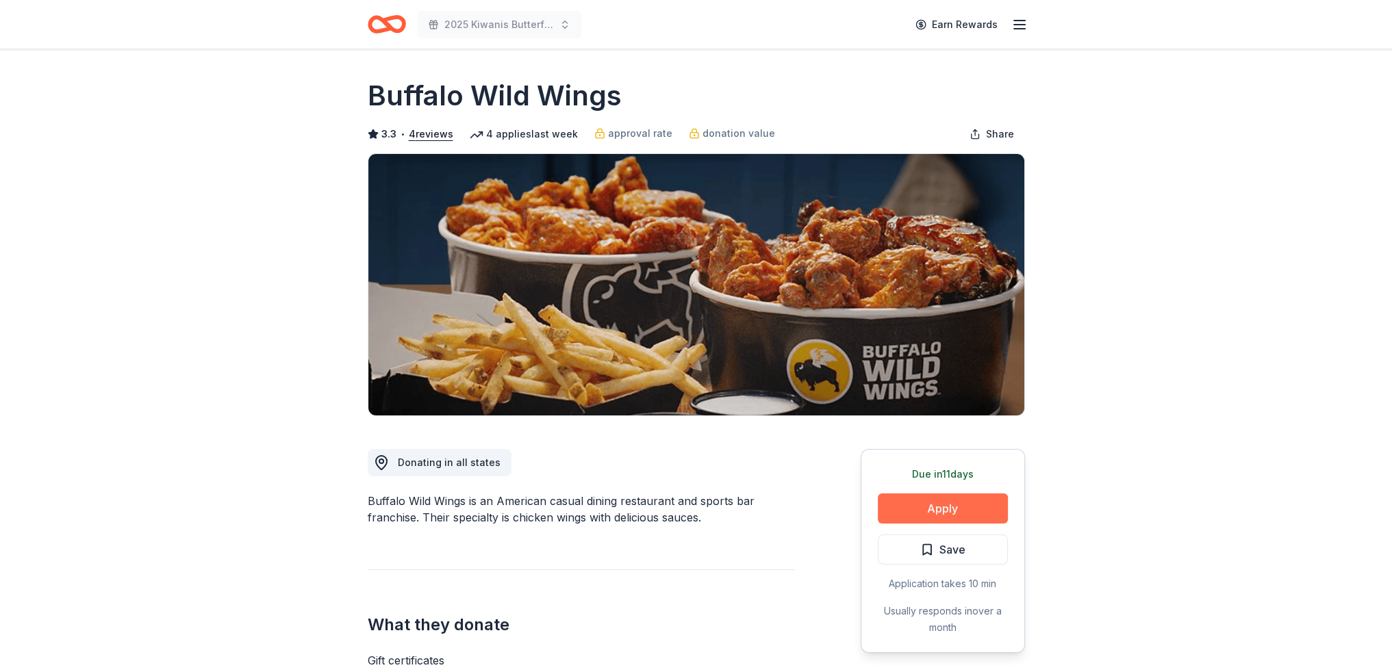
click at [950, 502] on button "Apply" at bounding box center [942, 508] width 130 height 30
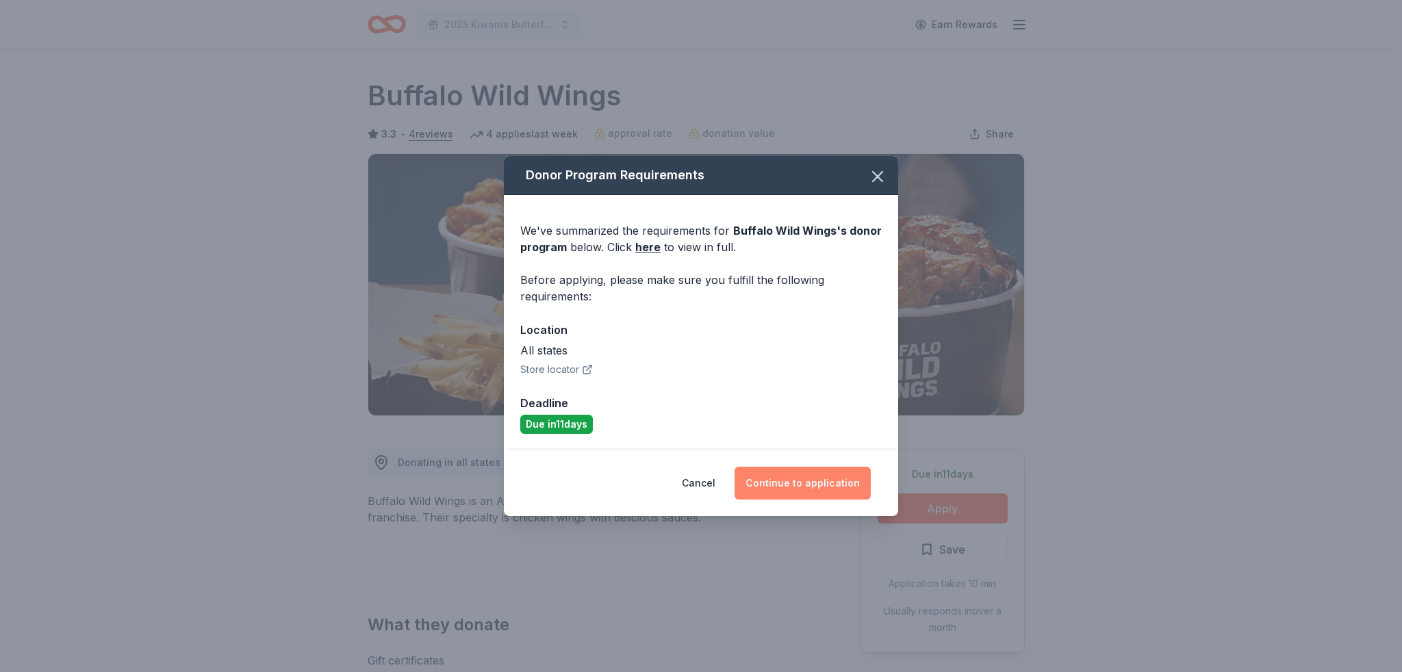
click at [760, 480] on button "Continue to application" at bounding box center [802, 483] width 136 height 33
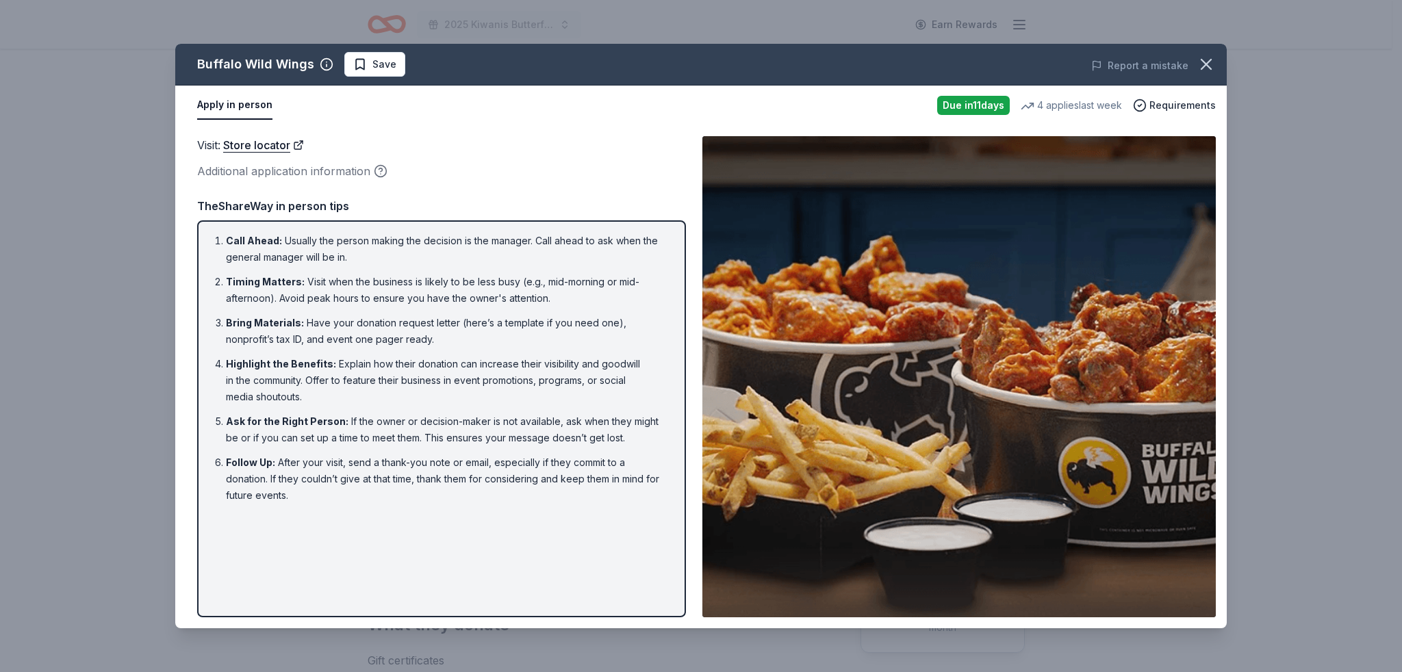
click at [964, 294] on img at bounding box center [958, 376] width 513 height 481
click at [906, 529] on img at bounding box center [958, 376] width 513 height 481
drag, startPoint x: 1059, startPoint y: 584, endPoint x: 1040, endPoint y: 576, distance: 20.9
click at [1057, 585] on img at bounding box center [958, 376] width 513 height 481
click at [1044, 303] on img at bounding box center [958, 376] width 513 height 481
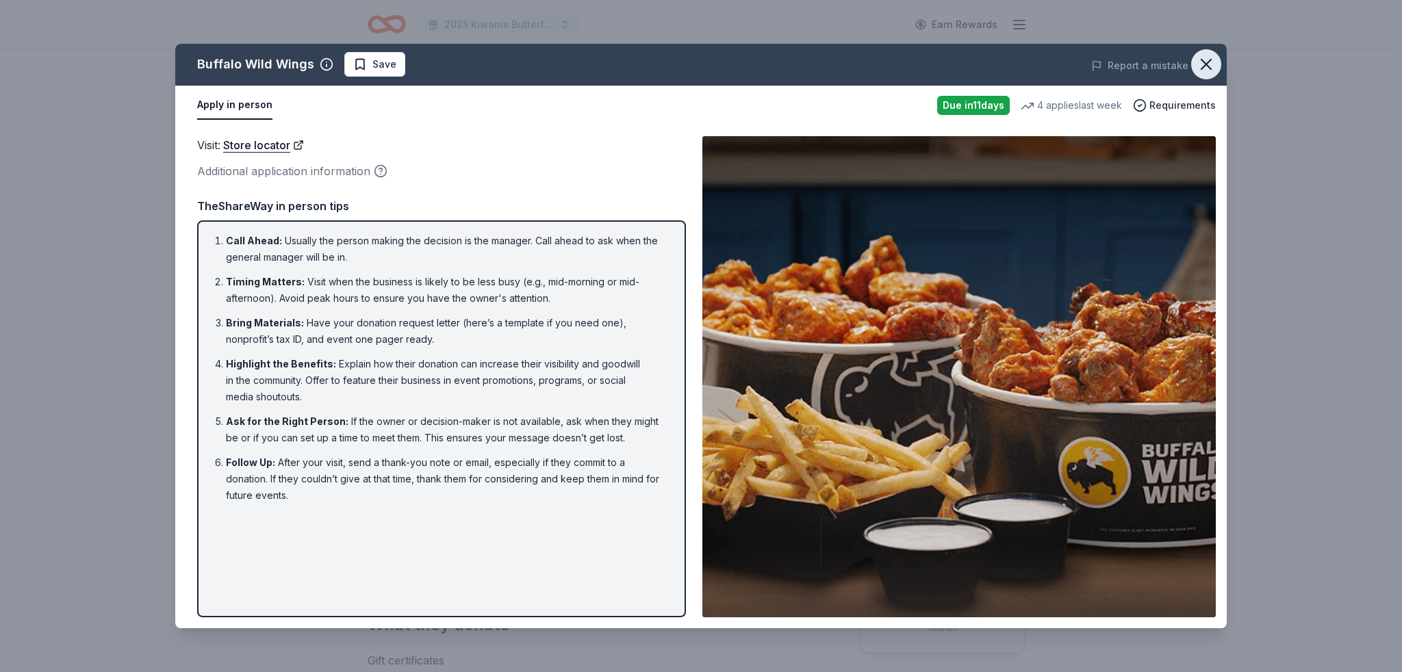
click at [1203, 65] on icon "button" at bounding box center [1205, 64] width 19 height 19
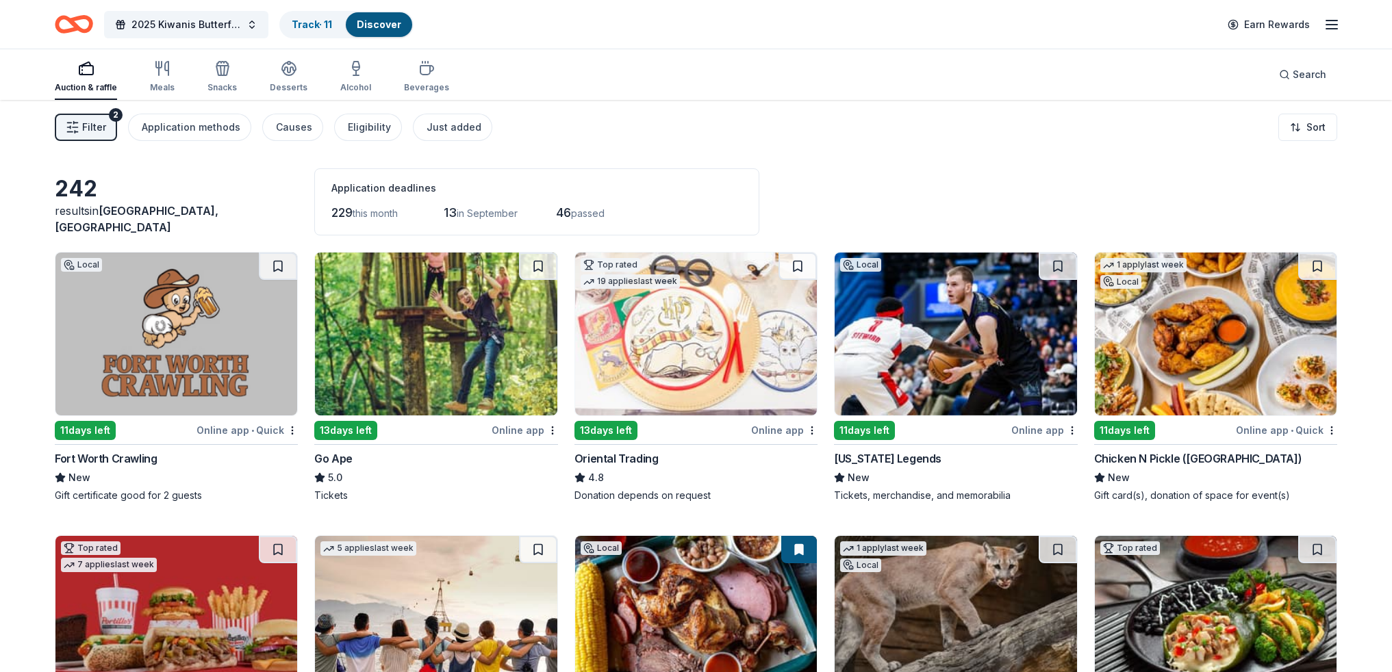
scroll to position [9135, 0]
